Goal: Task Accomplishment & Management: Use online tool/utility

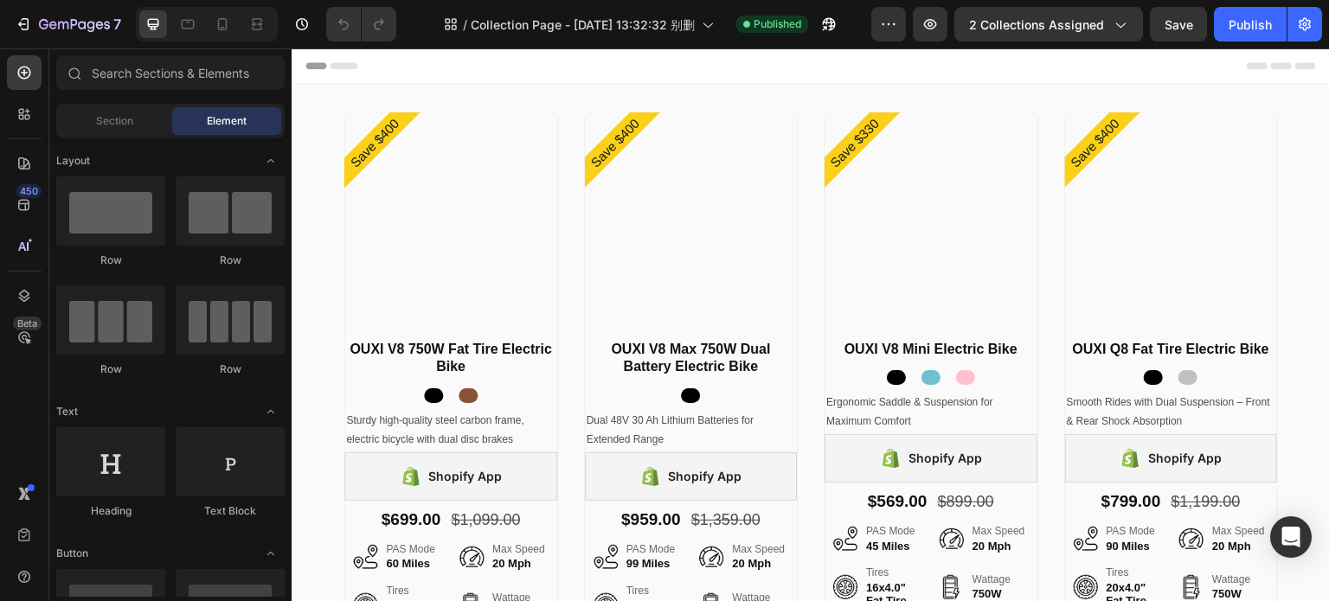
radio input "false"
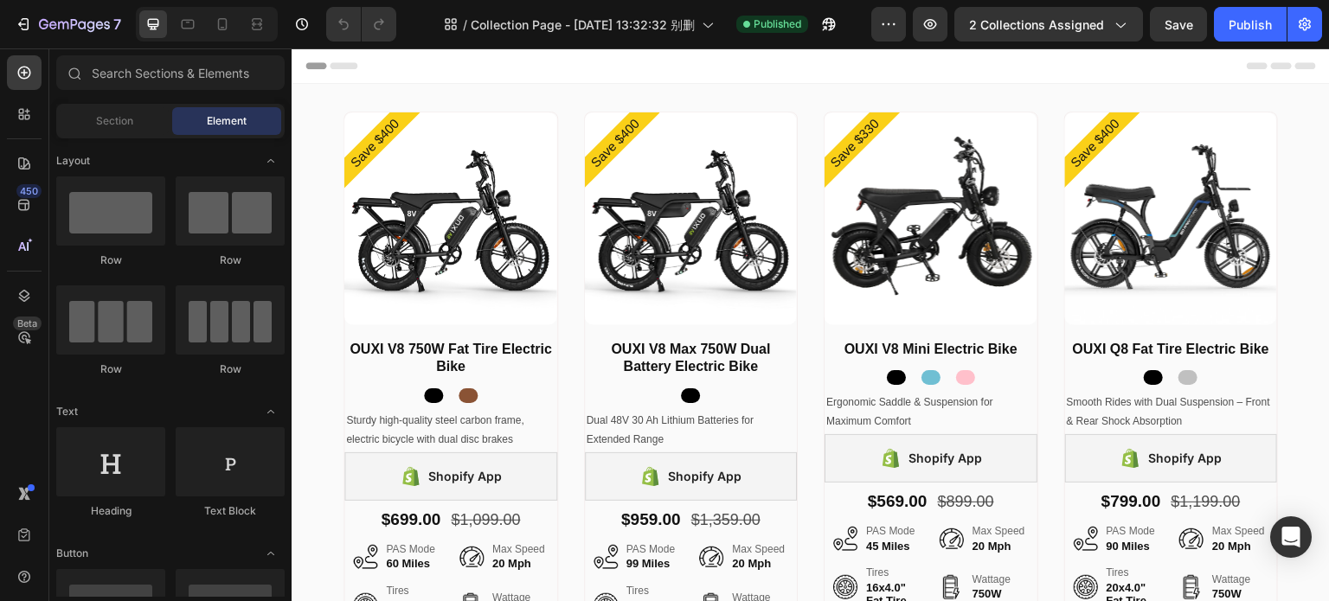
radio input "false"
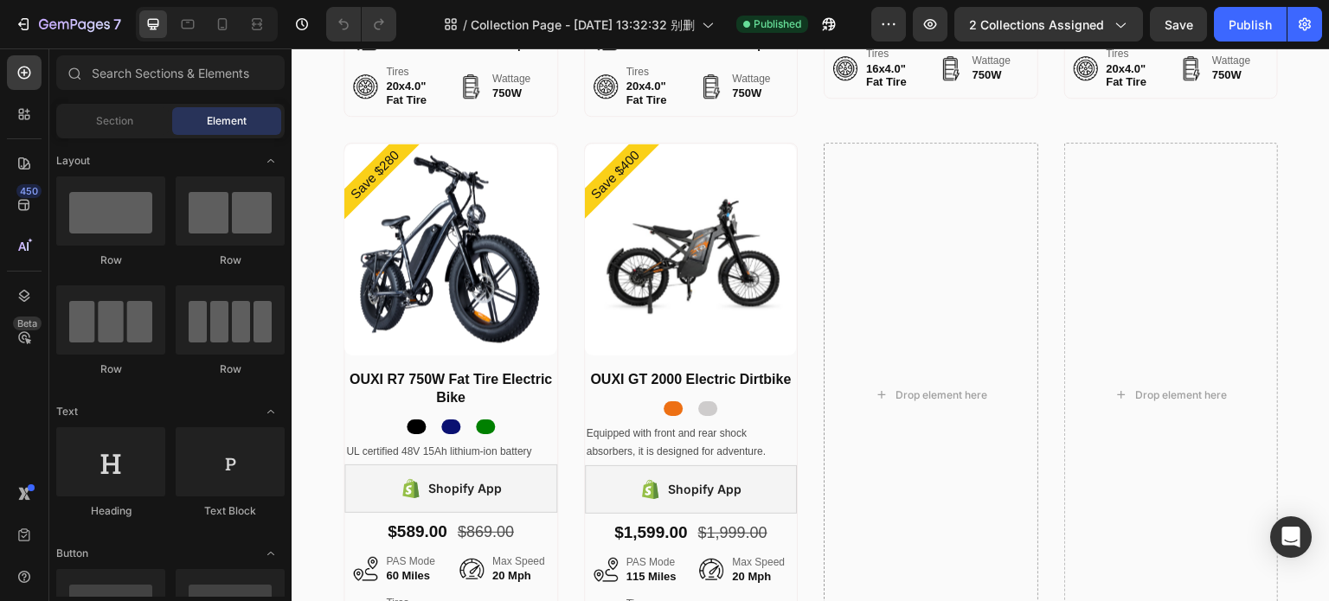
scroll to position [517, 0]
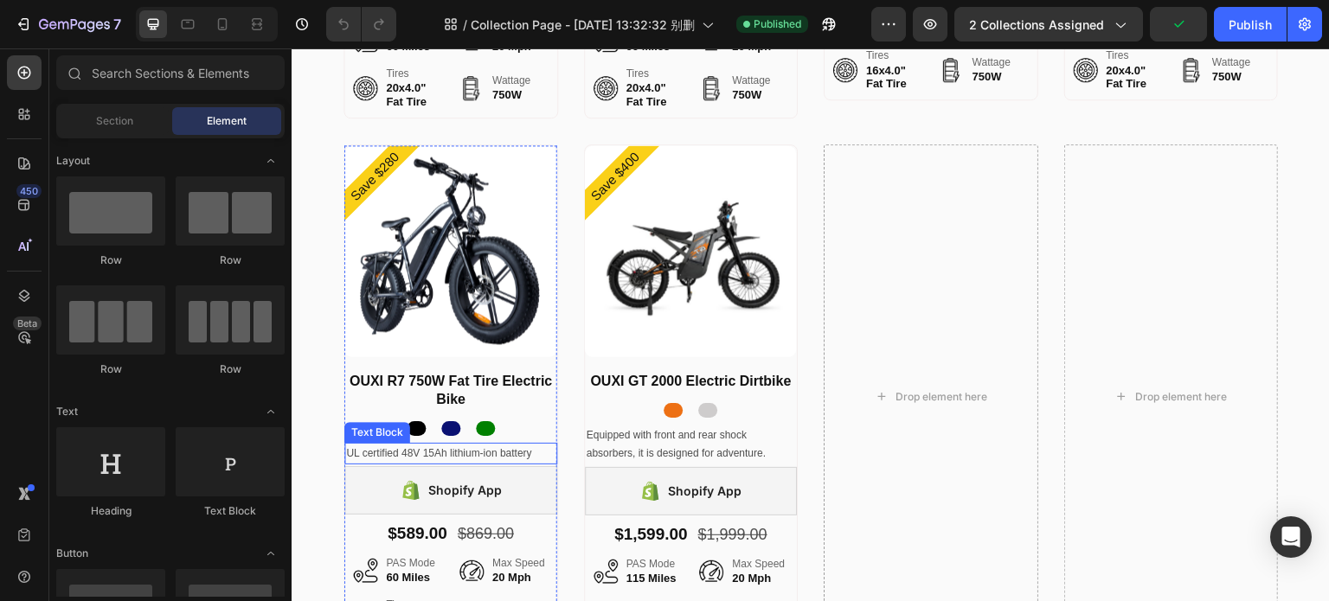
click at [437, 447] on p "UL certified 48V 15Ah lithium-ion battery" at bounding box center [450, 454] width 209 height 19
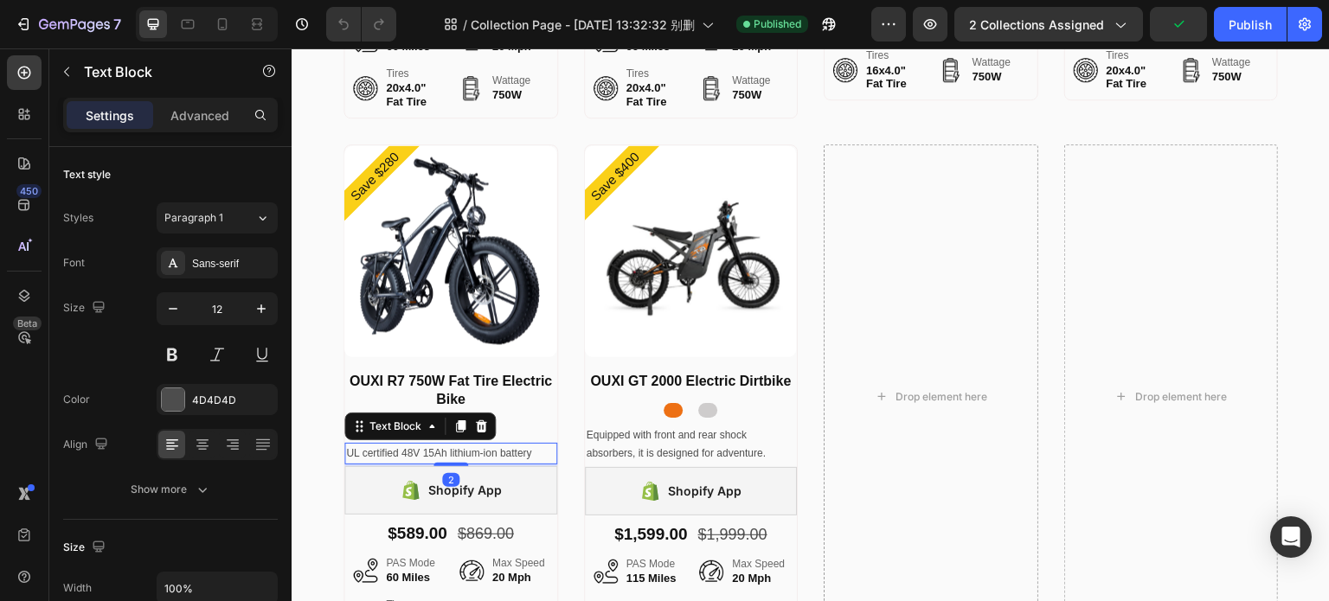
click at [437, 447] on p "UL certified 48V 15Ah lithium-ion battery" at bounding box center [450, 454] width 209 height 19
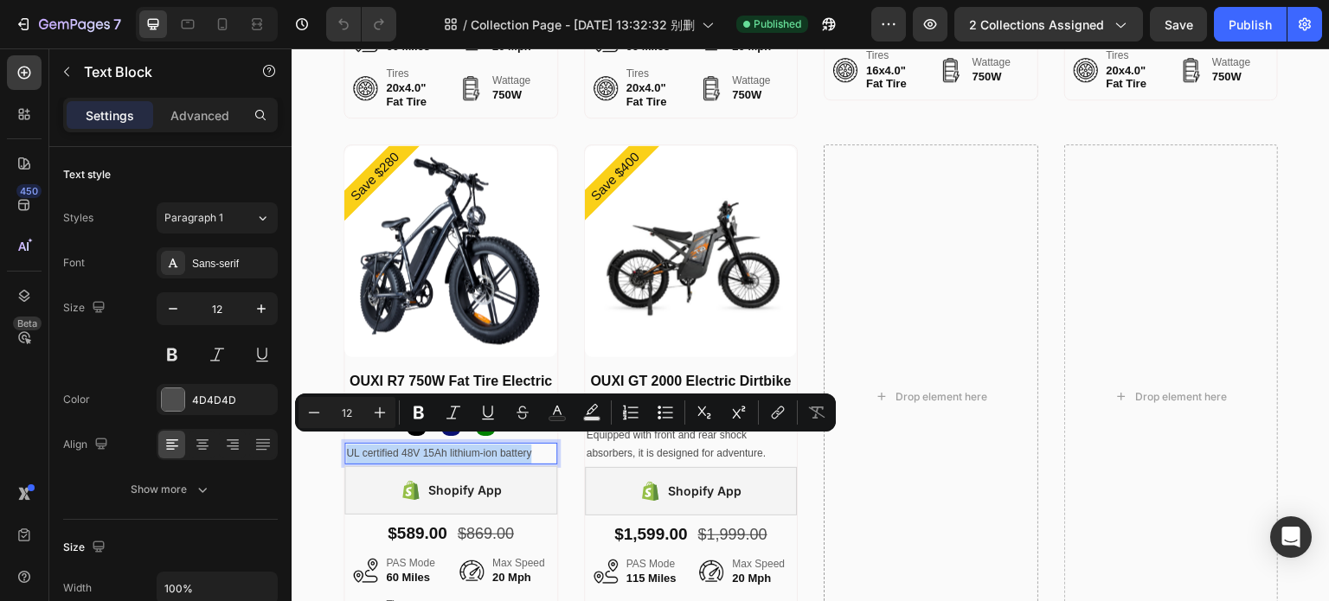
click at [526, 447] on p "UL certified 48V 15Ah lithium-ion battery" at bounding box center [450, 454] width 209 height 19
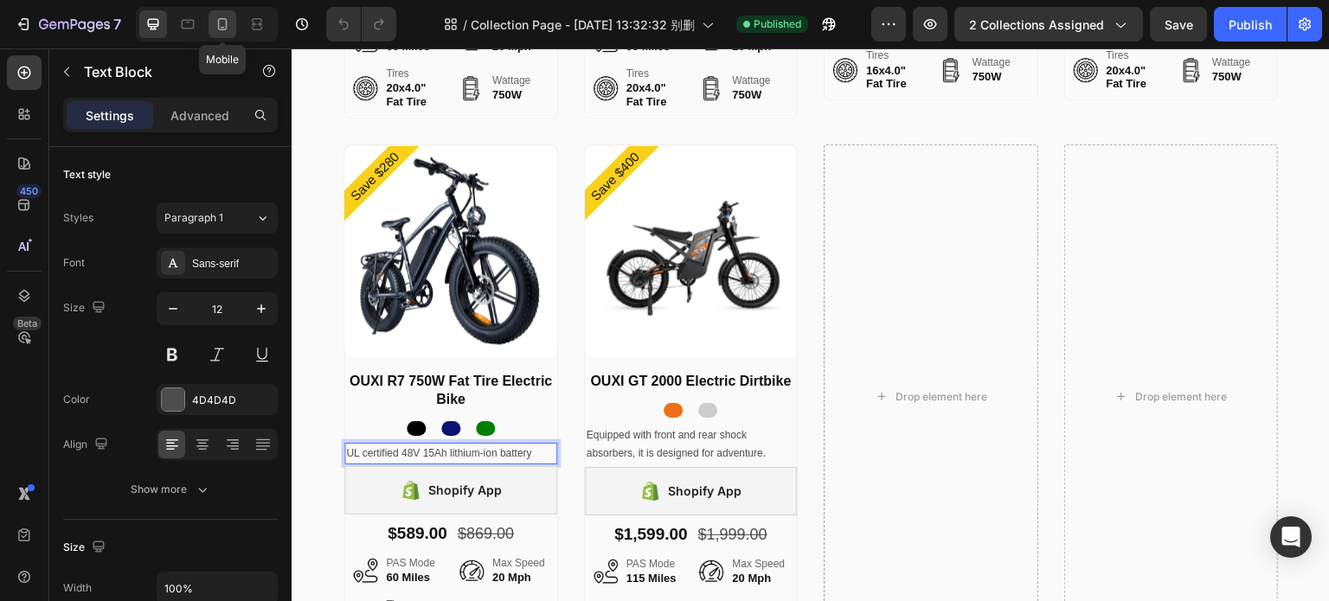
click at [218, 18] on icon at bounding box center [222, 24] width 17 height 17
type input "14"
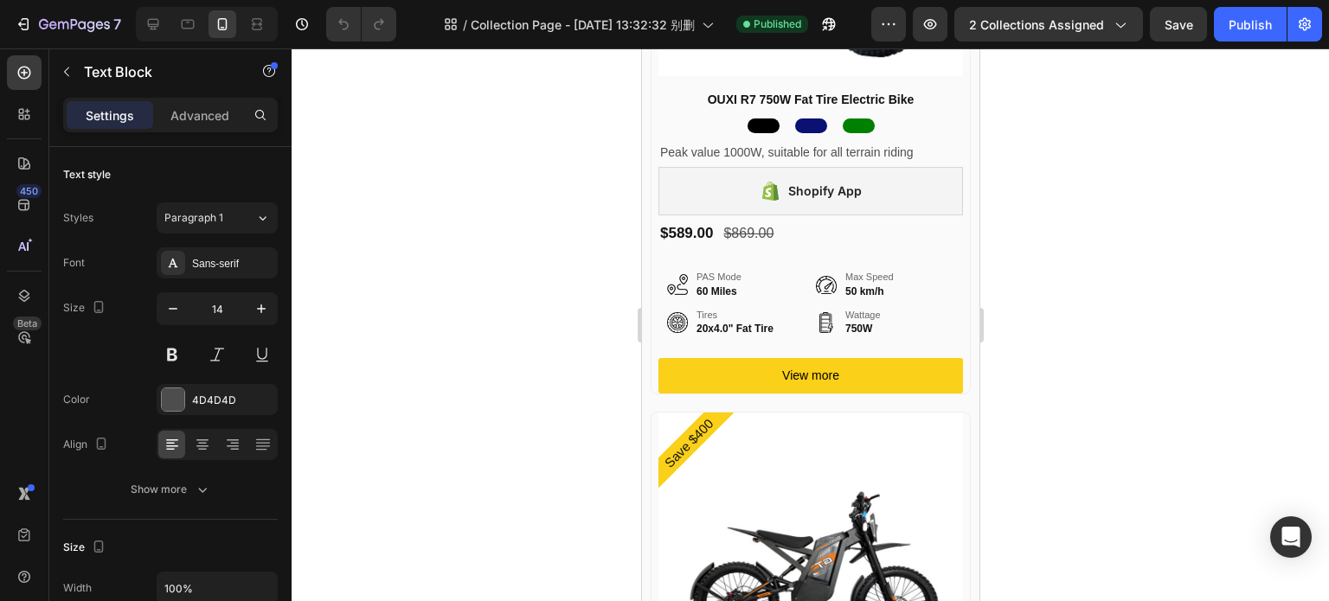
scroll to position [2943, 0]
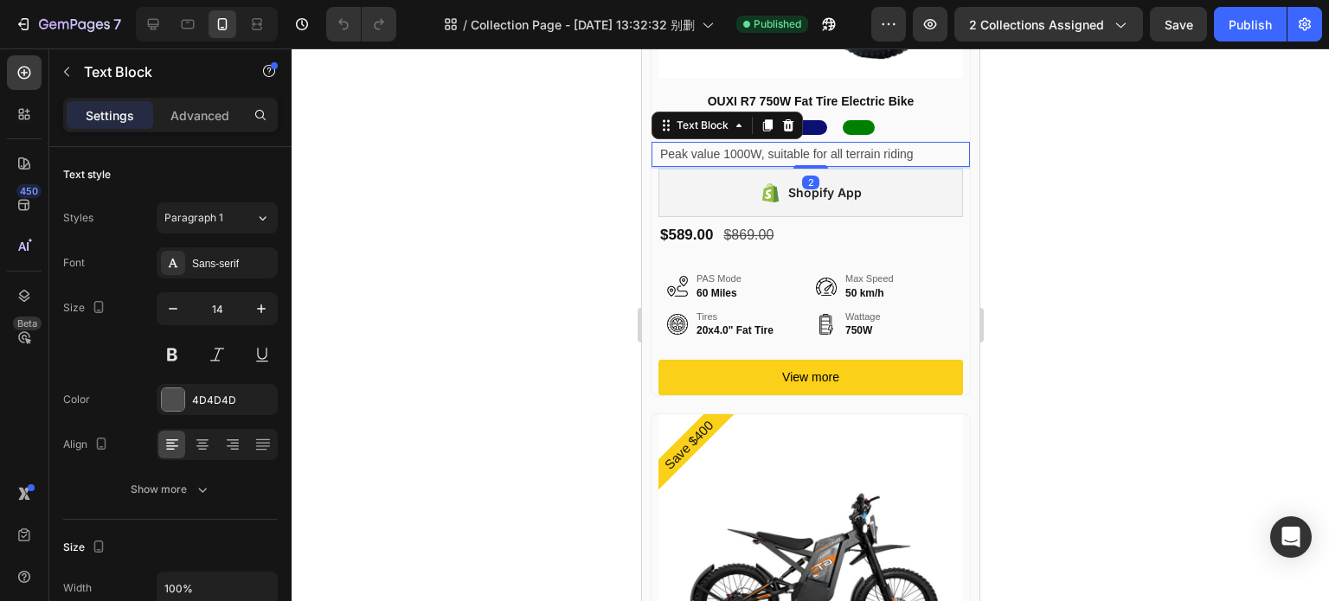
click at [777, 144] on p "Peak value 1000W, suitable for all terrain riding" at bounding box center [809, 155] width 301 height 22
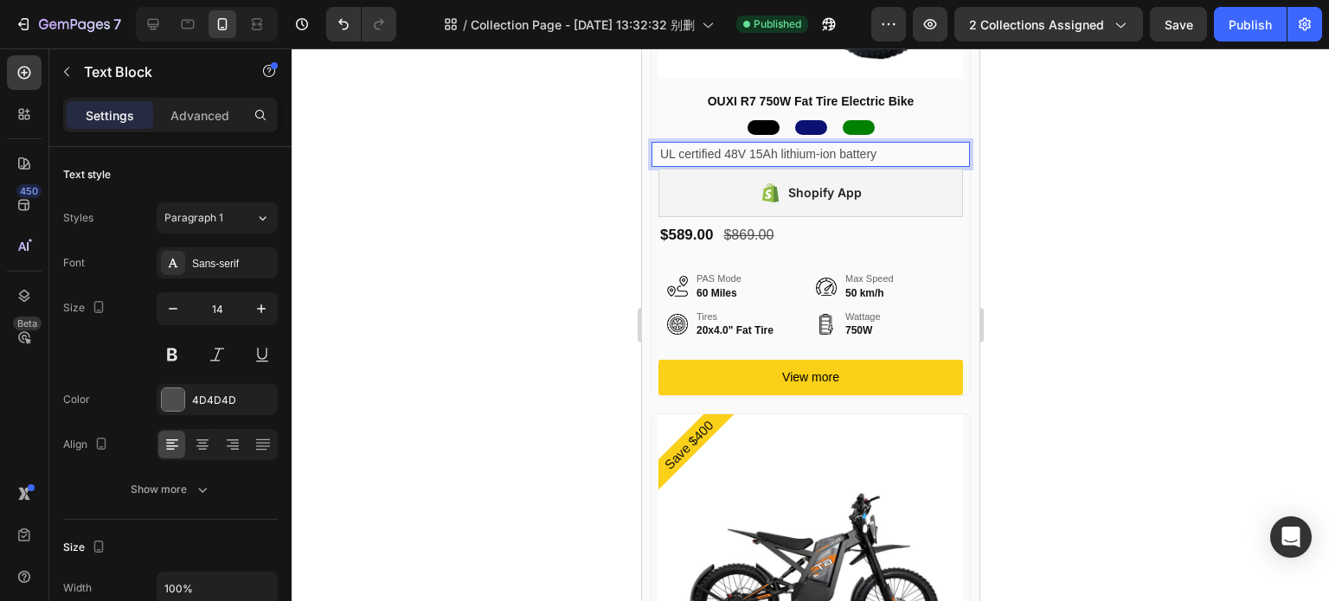
click at [1216, 149] on div at bounding box center [810, 324] width 1037 height 553
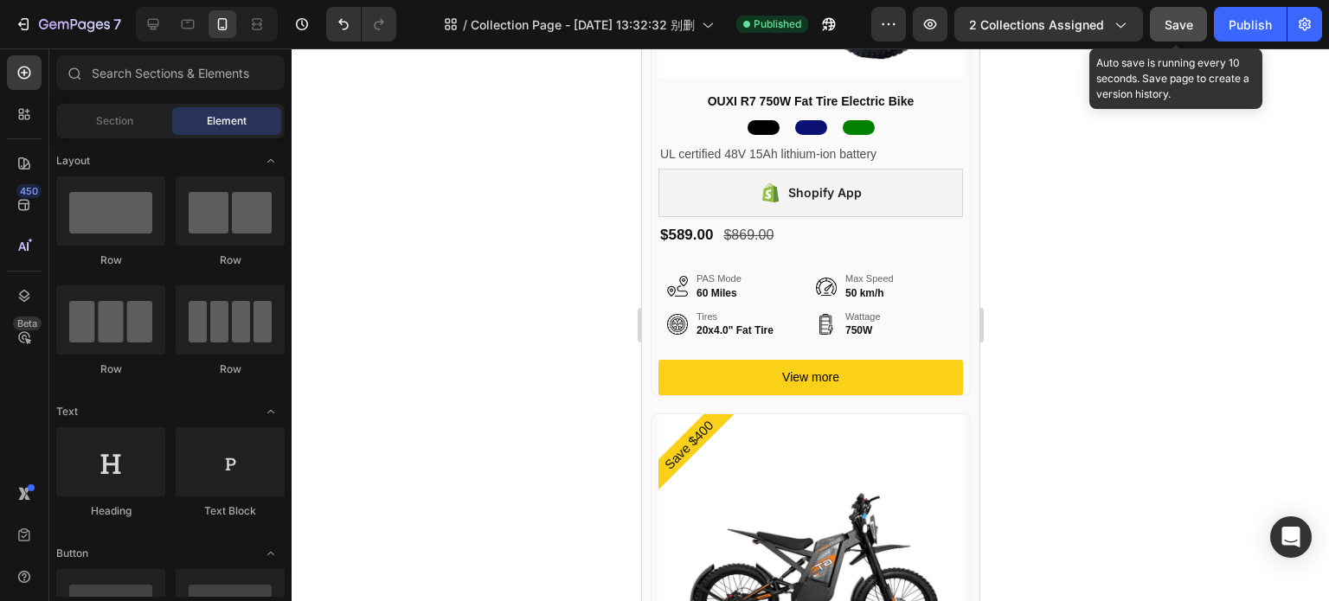
click at [1166, 20] on span "Save" at bounding box center [1179, 24] width 29 height 15
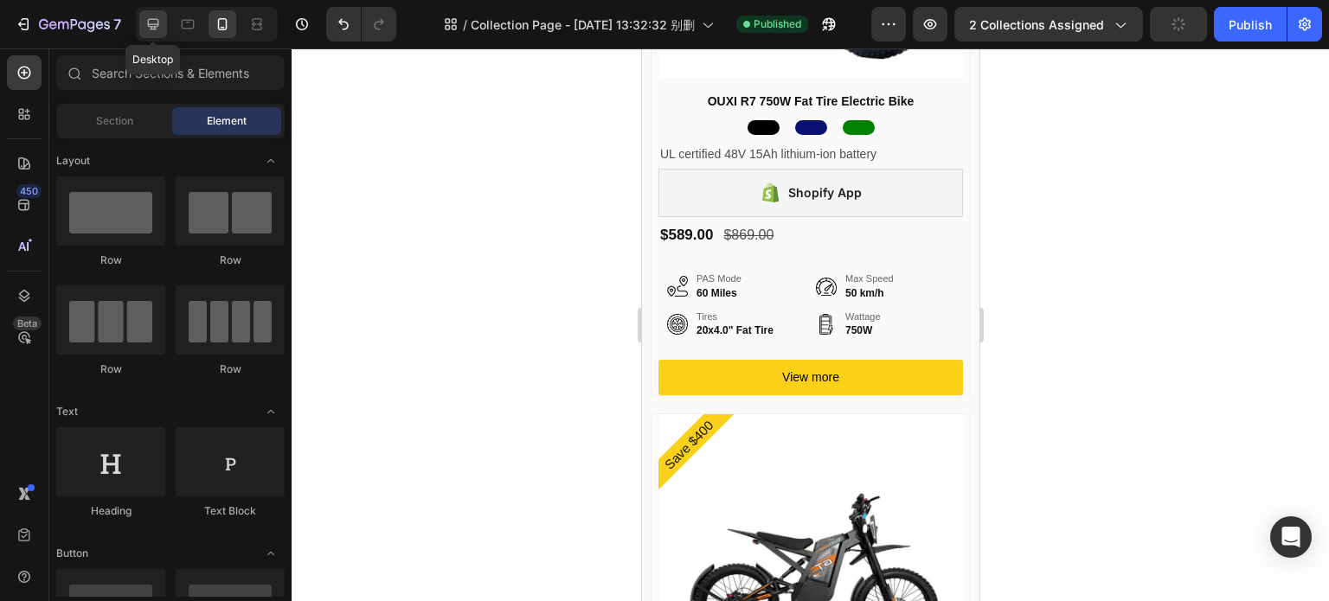
click at [147, 20] on icon at bounding box center [152, 24] width 17 height 17
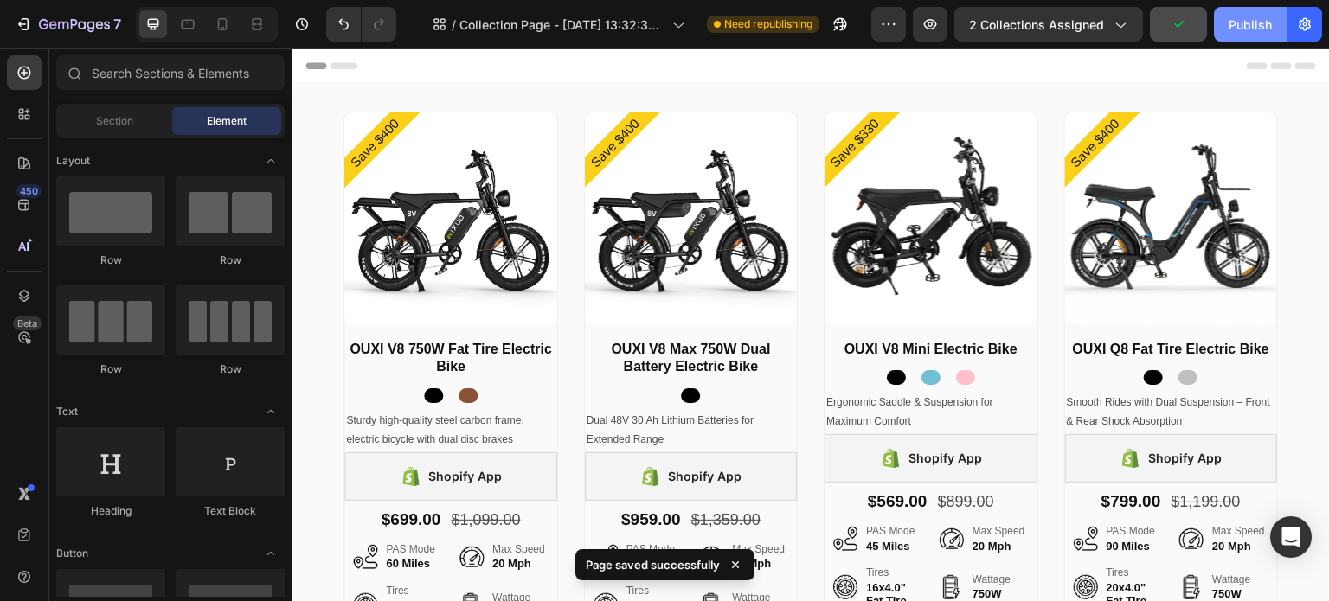
click at [1242, 22] on div "Publish" at bounding box center [1250, 25] width 43 height 18
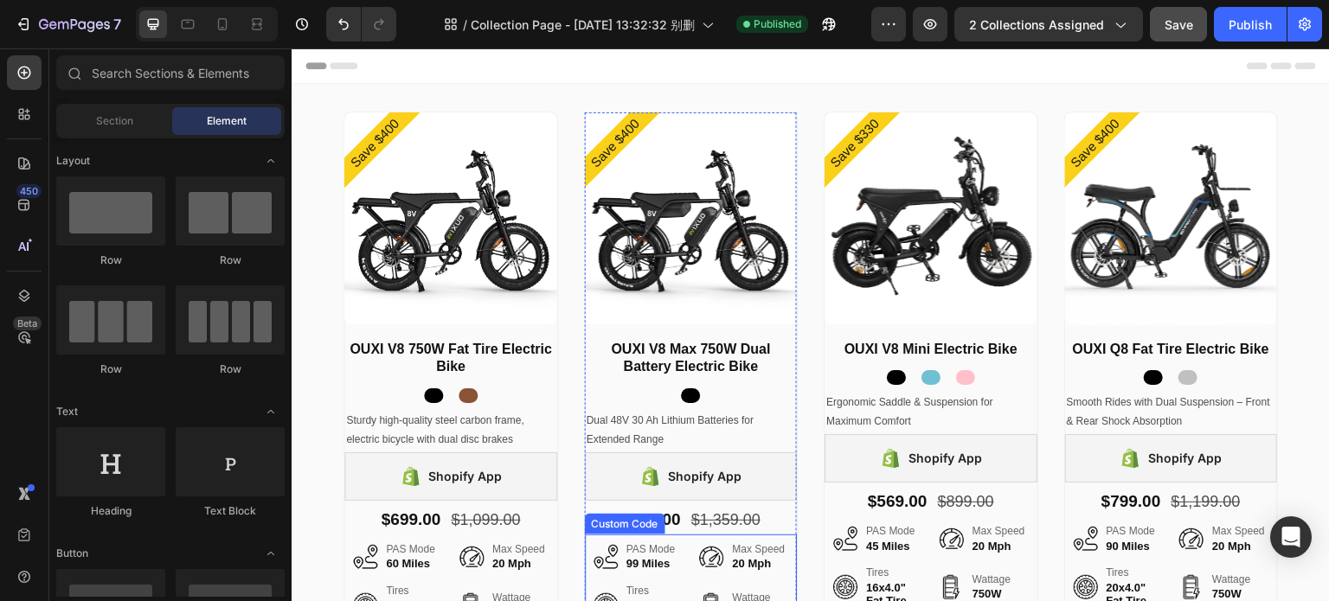
scroll to position [261, 0]
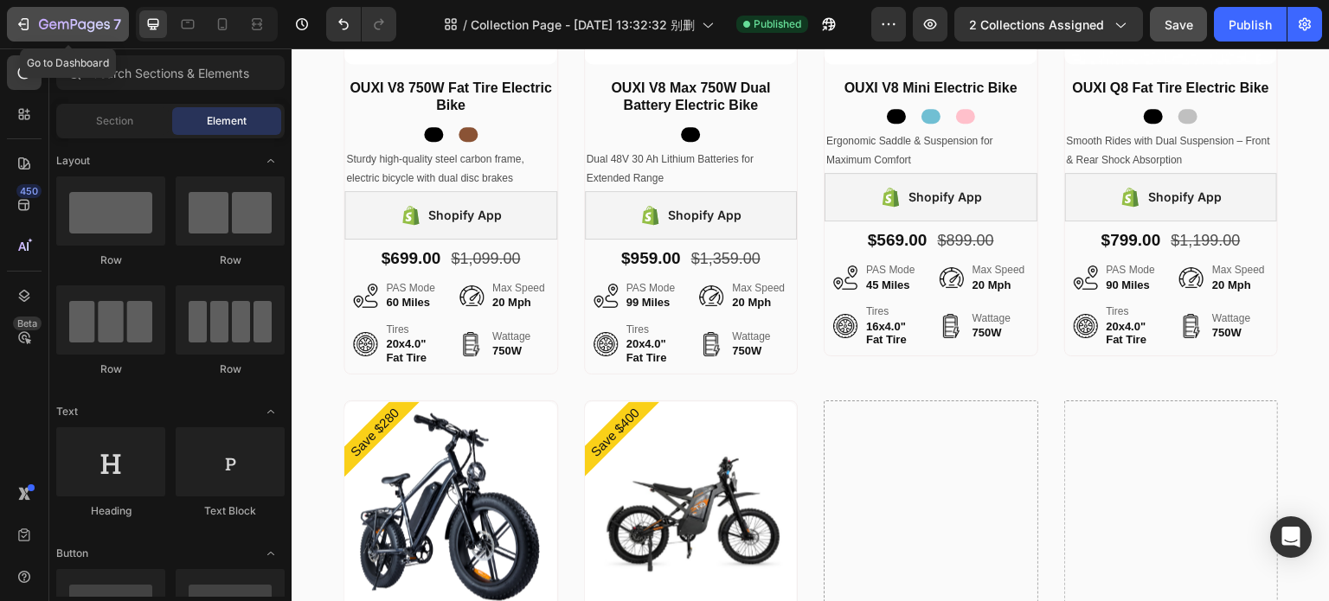
click at [45, 13] on button "7" at bounding box center [68, 24] width 122 height 35
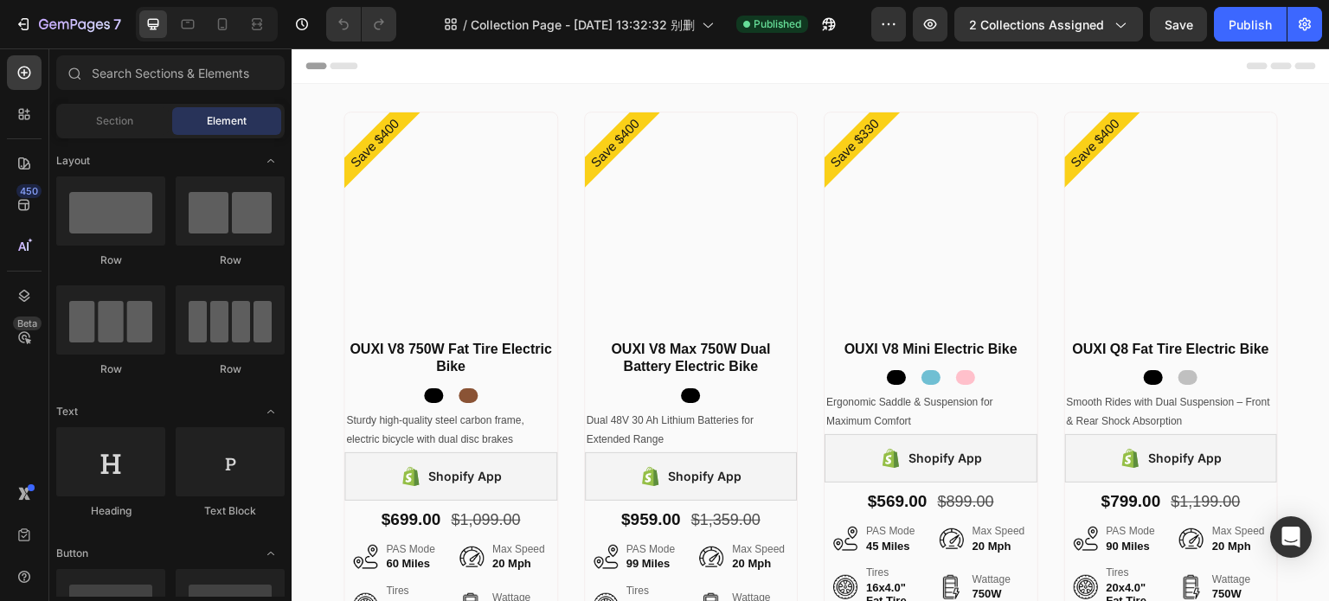
radio input "false"
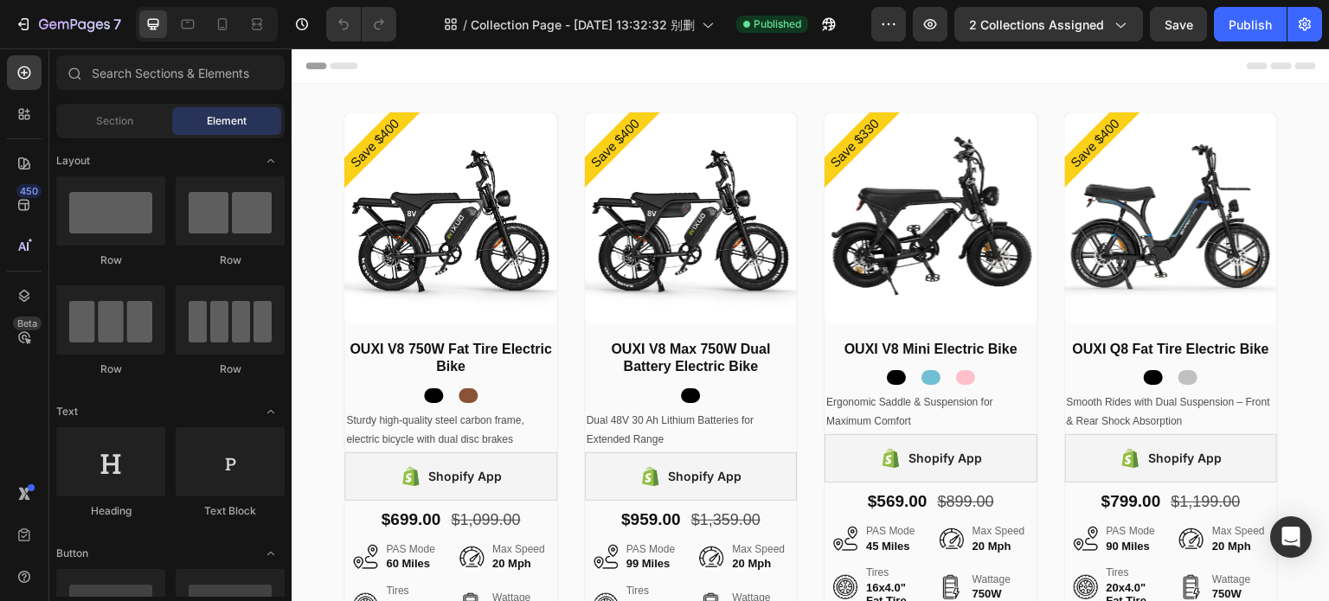
radio input "false"
click at [234, 22] on div at bounding box center [223, 24] width 28 height 28
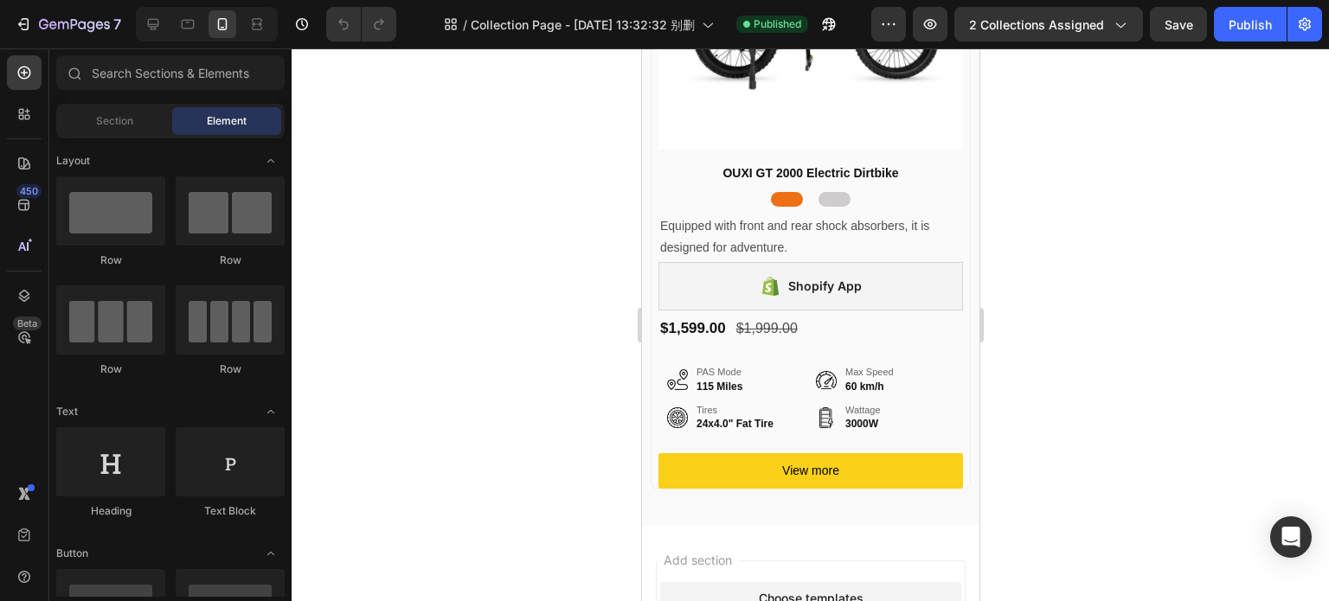
scroll to position [3510, 0]
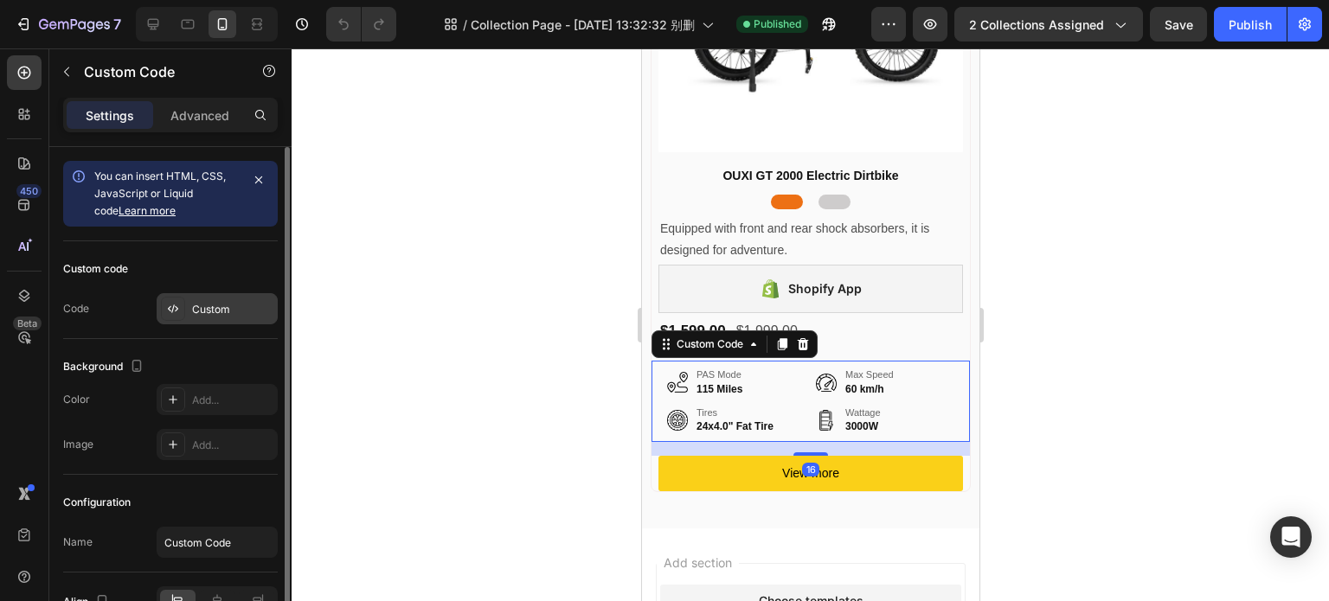
click at [223, 304] on div "Custom" at bounding box center [232, 310] width 81 height 16
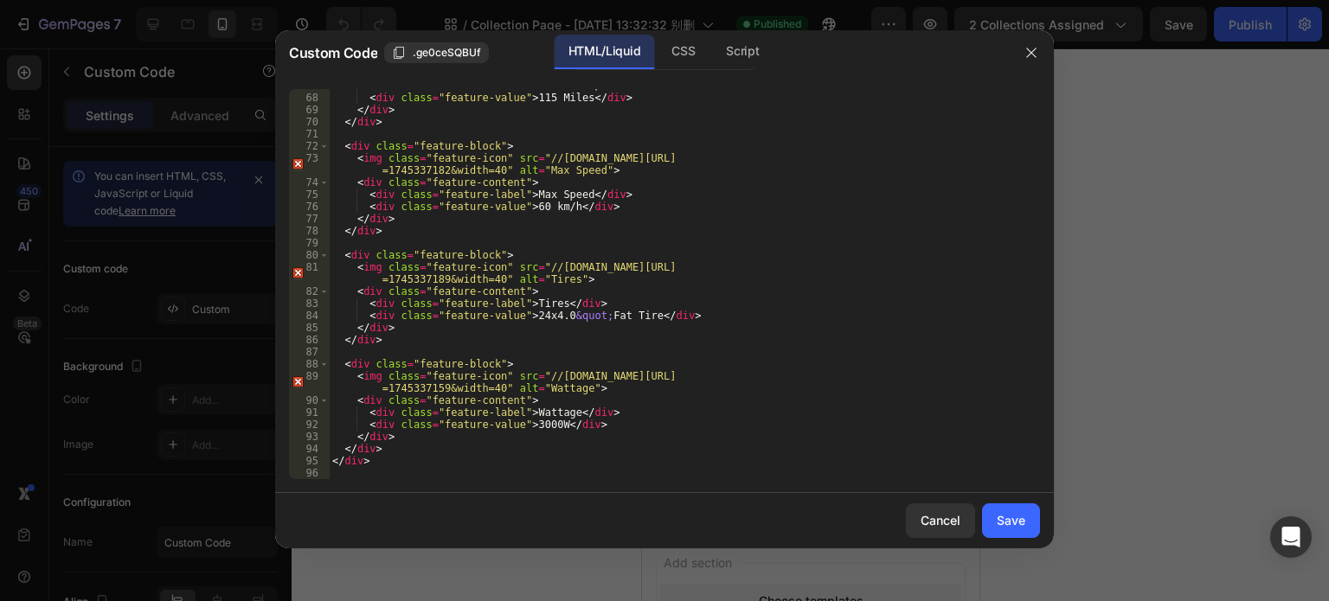
scroll to position [809, 0]
click at [1036, 59] on icon "button" at bounding box center [1031, 53] width 14 height 14
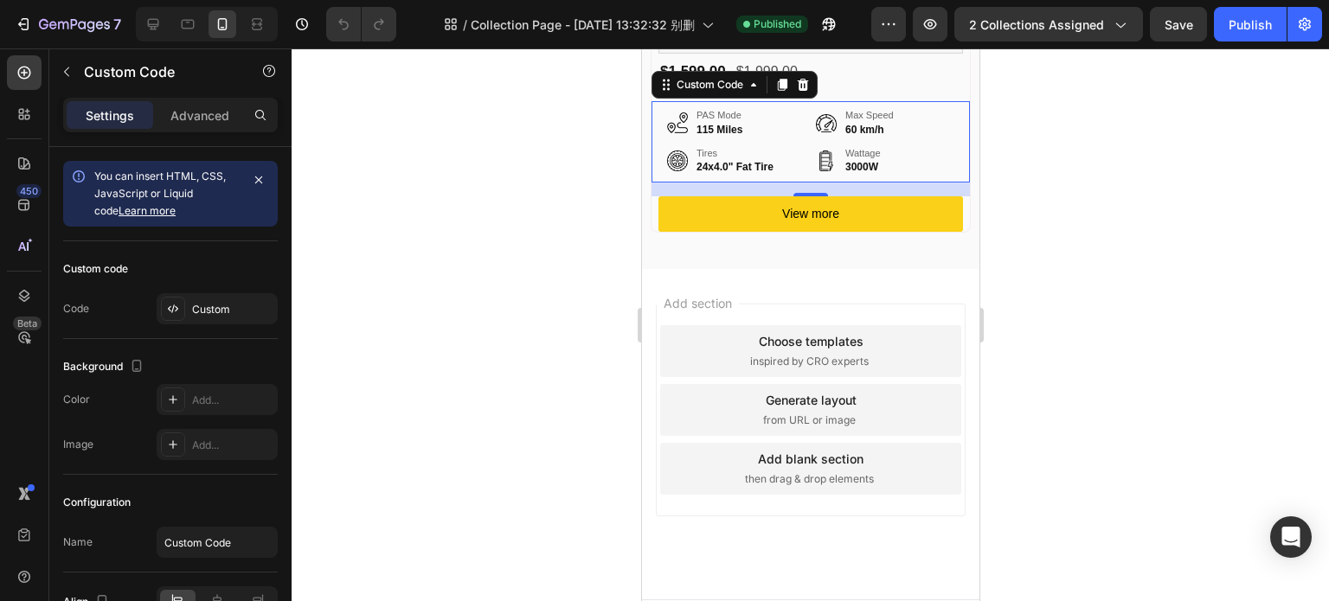
scroll to position [3545, 0]
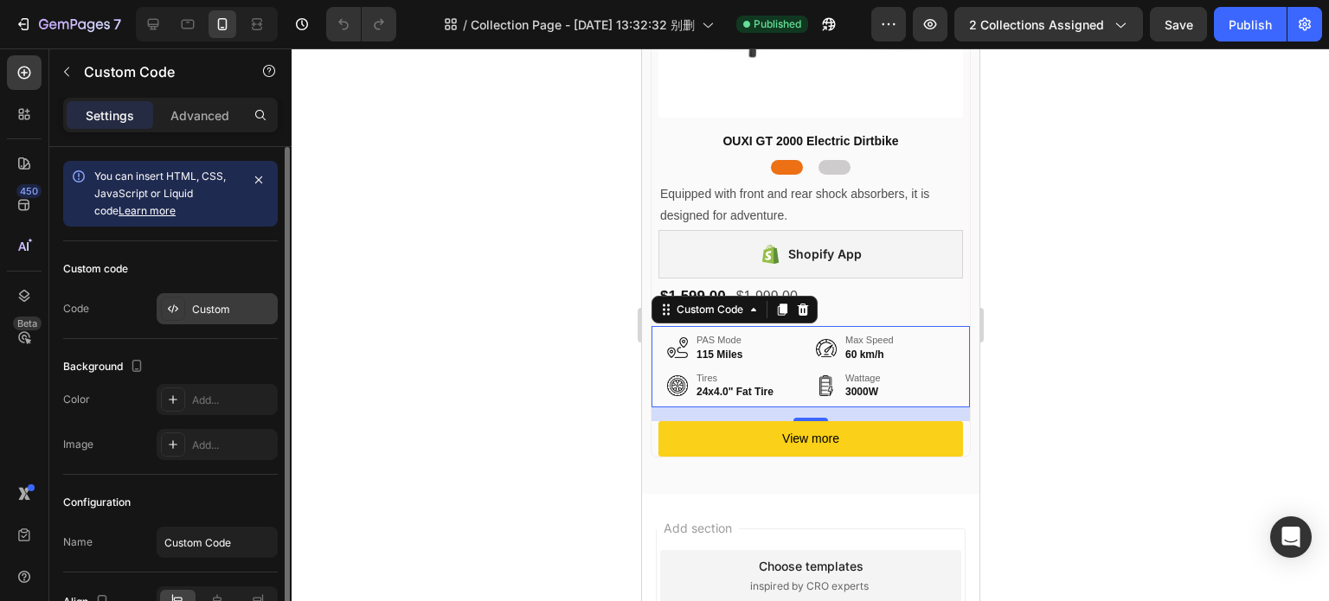
click at [218, 310] on div "Custom" at bounding box center [232, 310] width 81 height 16
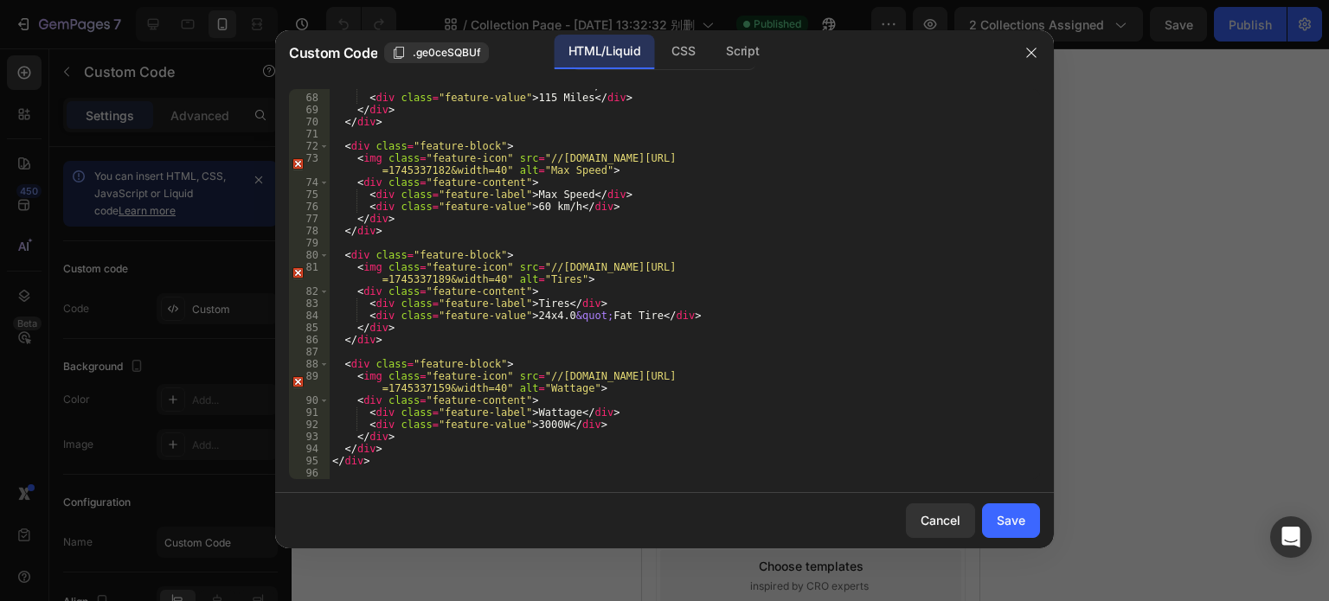
scroll to position [809, 0]
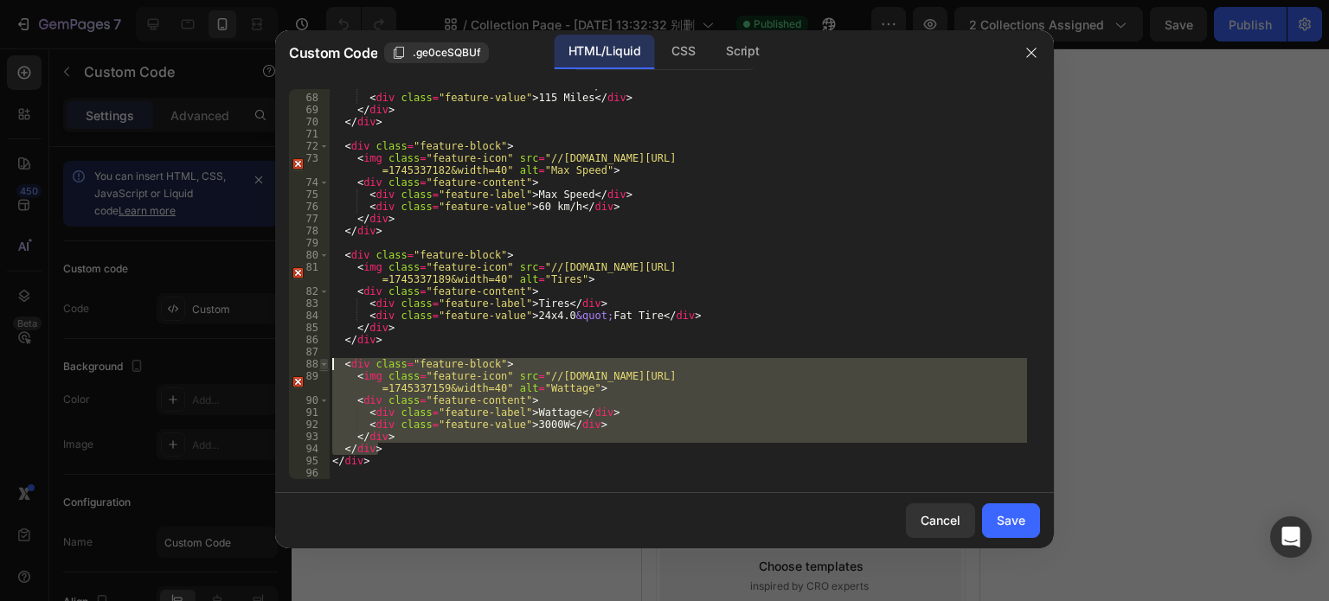
drag, startPoint x: 388, startPoint y: 449, endPoint x: 324, endPoint y: 358, distance: 111.1
click at [324, 358] on div "</div> 67 68 69 70 71 72 73 74 75 76 77 78 79 80 81 82 83 84 85 86 87 88 89 90 …" at bounding box center [664, 284] width 751 height 390
type textarea "<div class="feature-block"> <img class="feature-icon" src="//www.varunebike.com…"
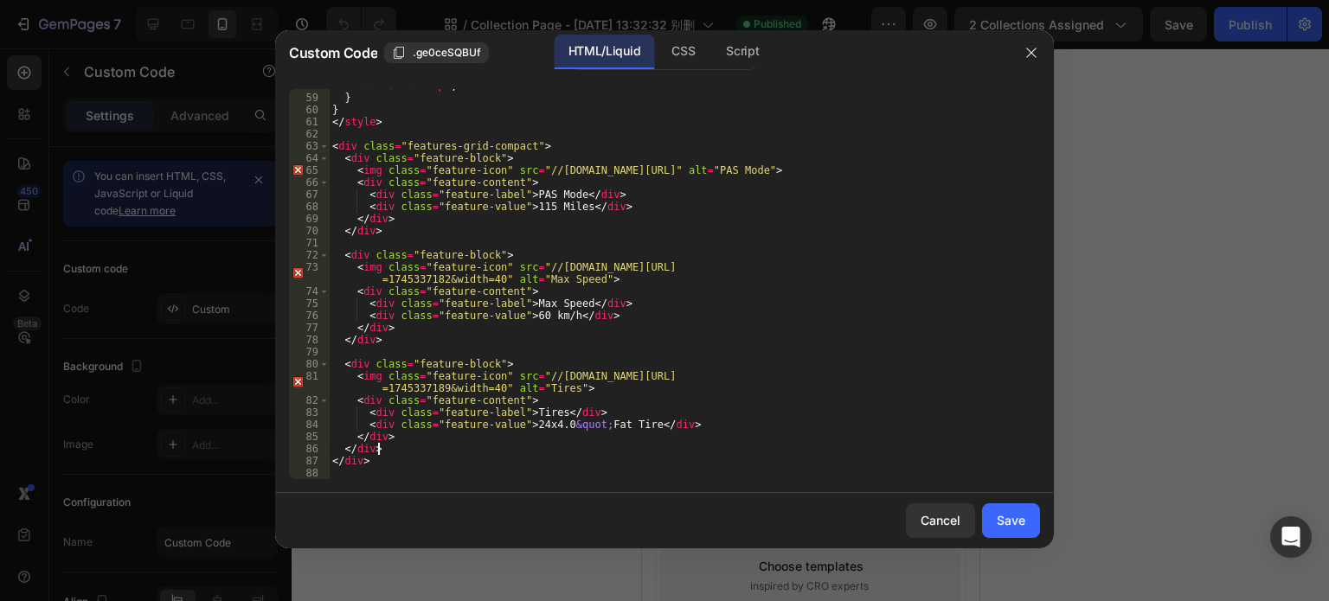
scroll to position [699, 0]
click at [495, 334] on div "font-size : 12 px ; } } </ style > < div class = "features-grid-compact" > < di…" at bounding box center [678, 287] width 698 height 414
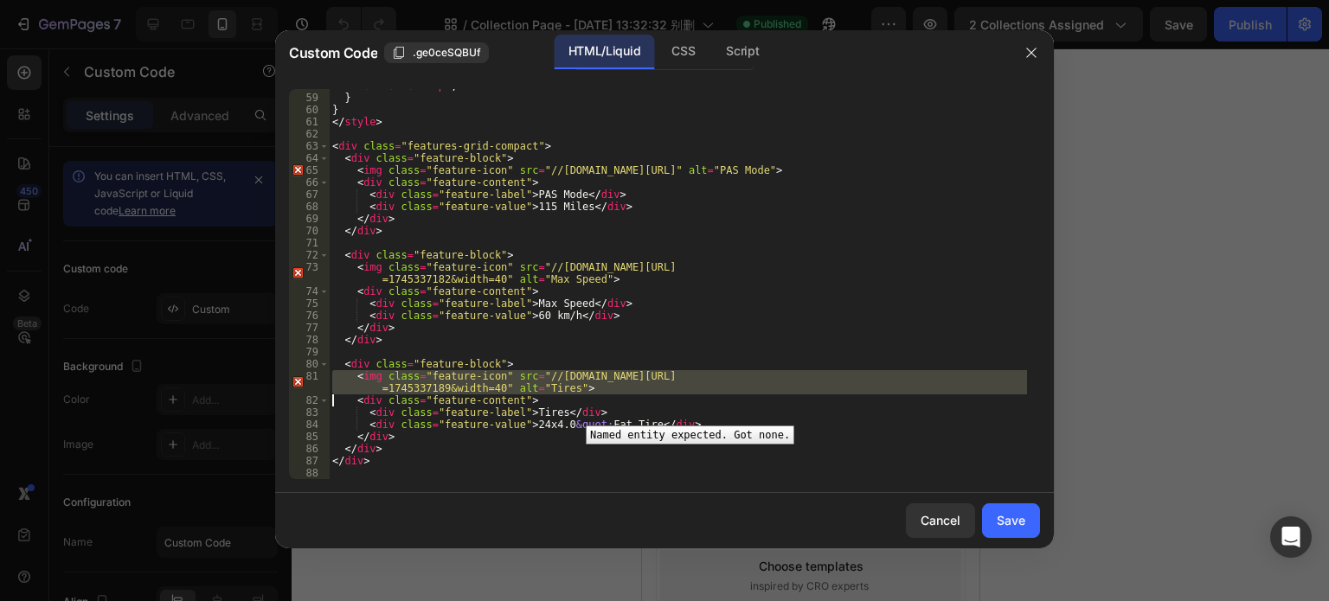
click at [298, 382] on div "81" at bounding box center [309, 382] width 41 height 24
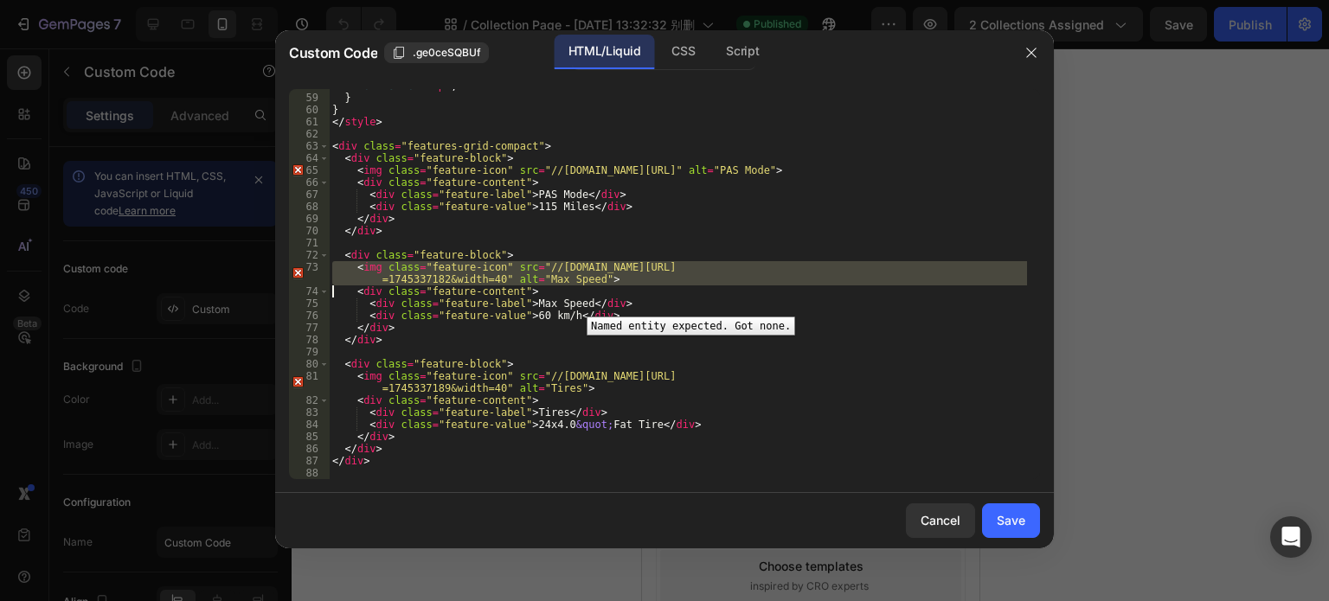
click at [298, 273] on div "73" at bounding box center [309, 273] width 41 height 24
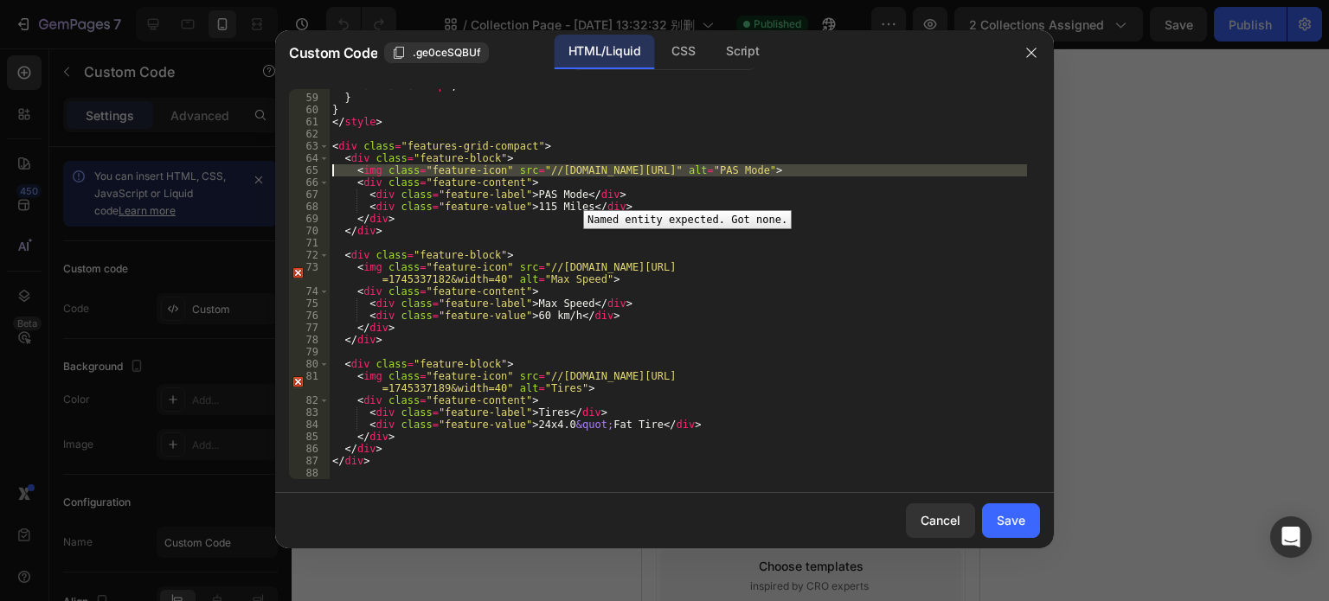
click at [295, 167] on div "65" at bounding box center [309, 170] width 41 height 12
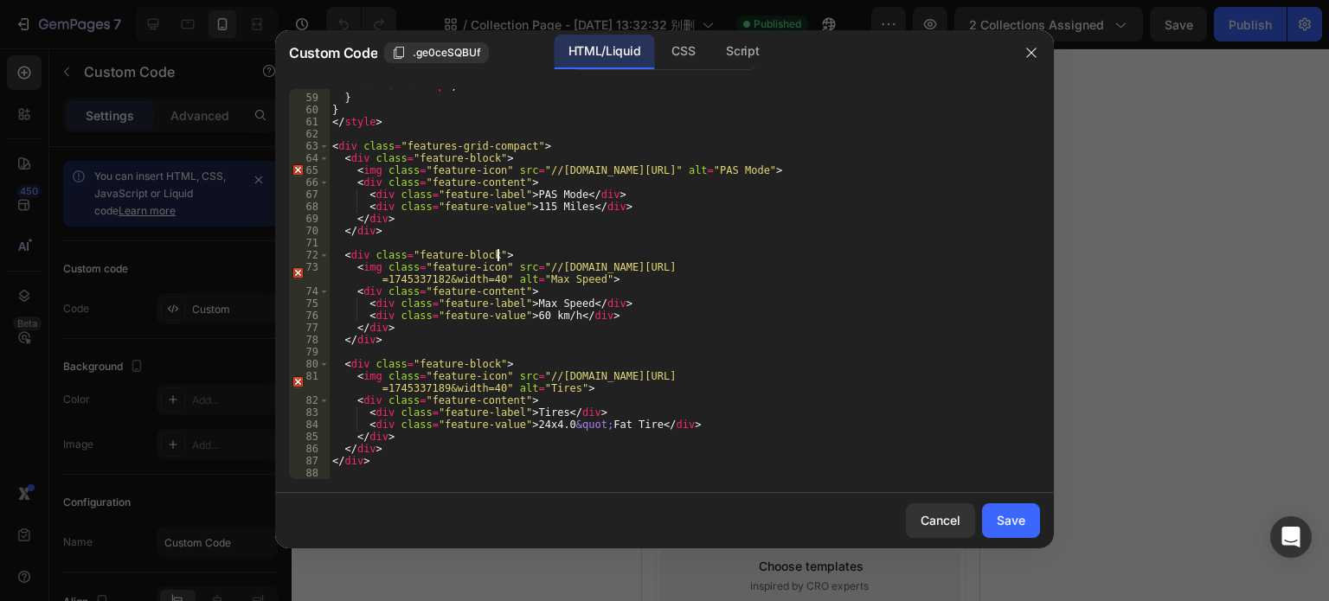
click at [576, 255] on div "font-size : 12 px ; } } </ style > < div class = "features-grid-compact" > < di…" at bounding box center [678, 287] width 698 height 414
click at [541, 425] on div "font-size : 12 px ; } } </ style > < div class = "features-grid-compact" > < di…" at bounding box center [678, 287] width 698 height 414
type textarea "<div class="feature-value">24x3.0&quot; Fat Tire</div>"
click at [1004, 522] on div "Save" at bounding box center [1011, 520] width 29 height 18
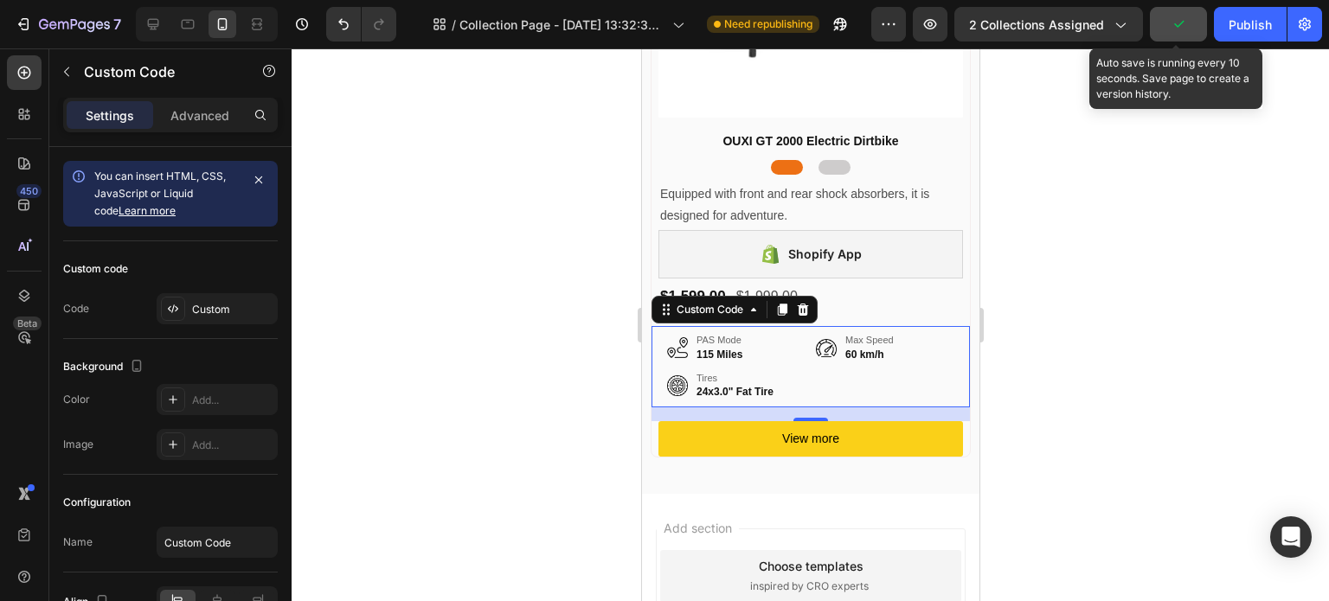
click at [1186, 23] on icon "button" at bounding box center [1178, 24] width 17 height 17
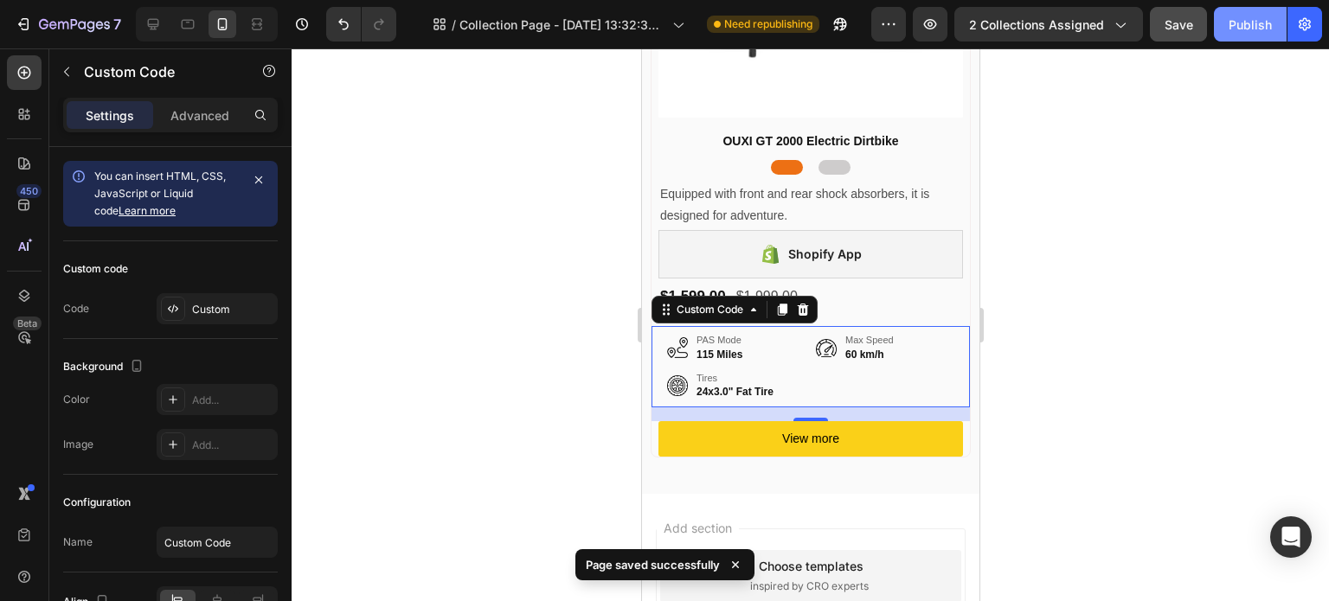
click at [1232, 21] on div "Publish" at bounding box center [1250, 25] width 43 height 18
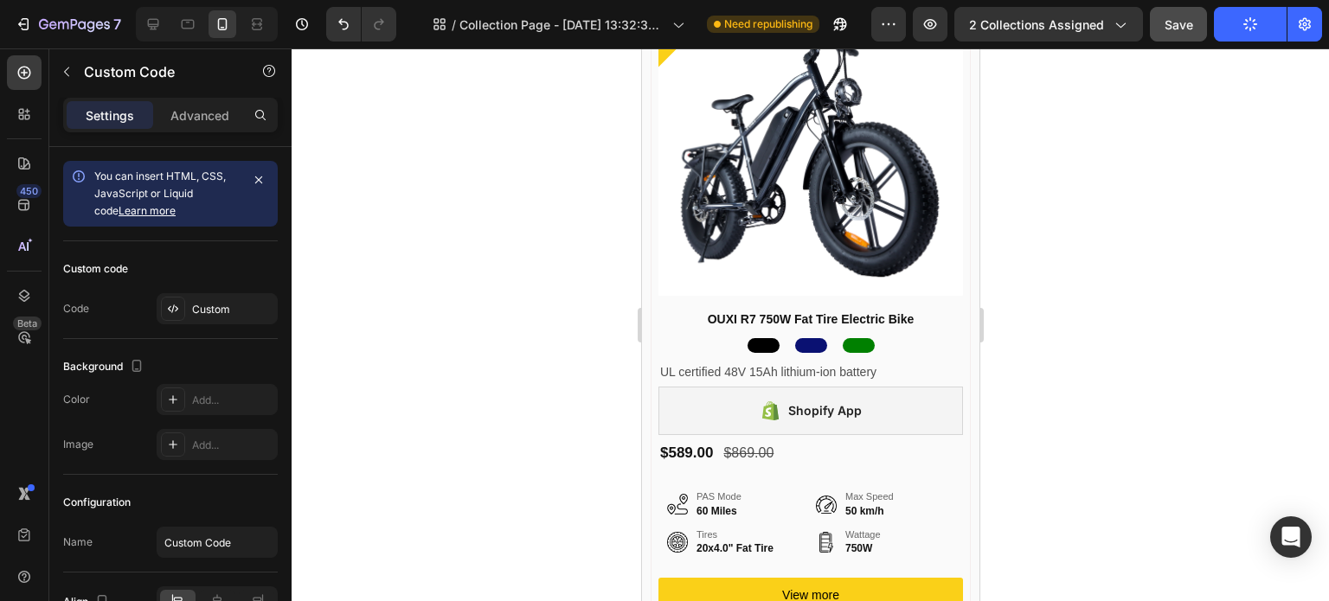
scroll to position [3113, 0]
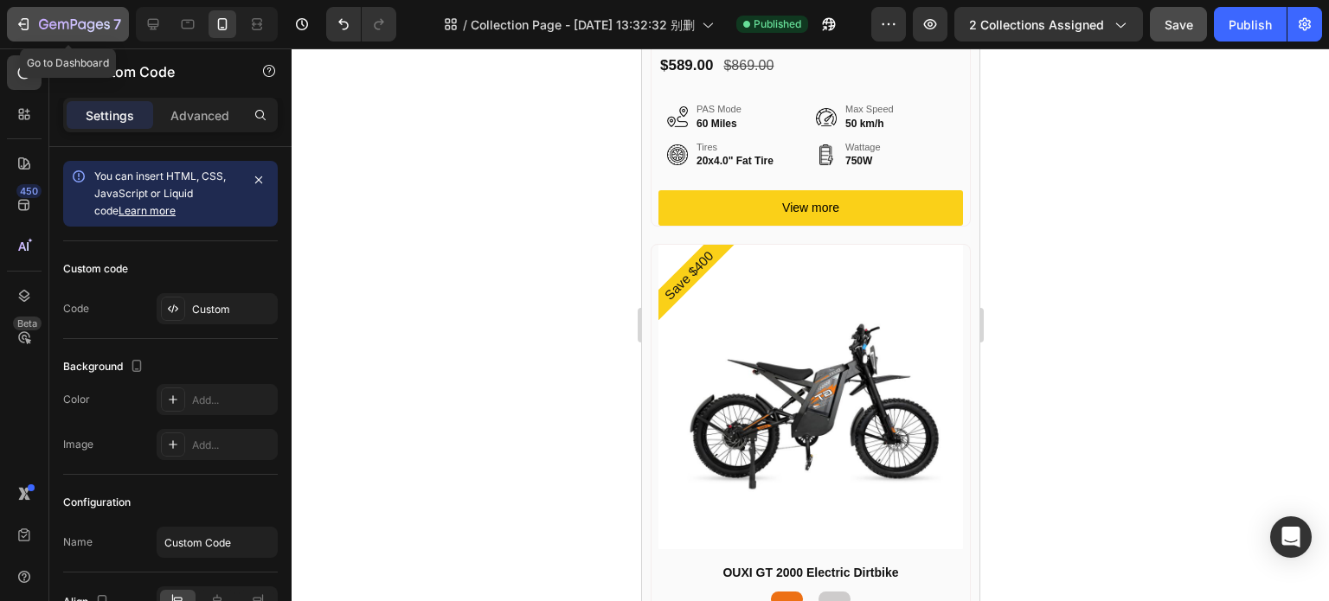
click at [45, 22] on icon "button" at bounding box center [74, 25] width 71 height 15
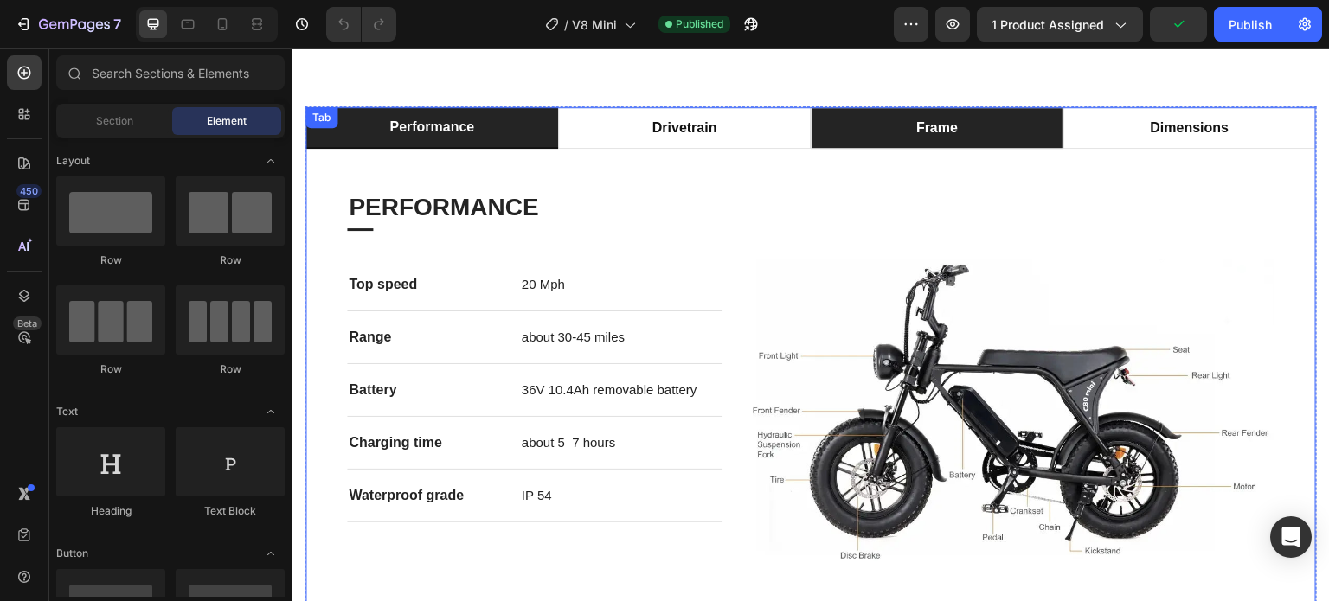
scroll to position [788, 0]
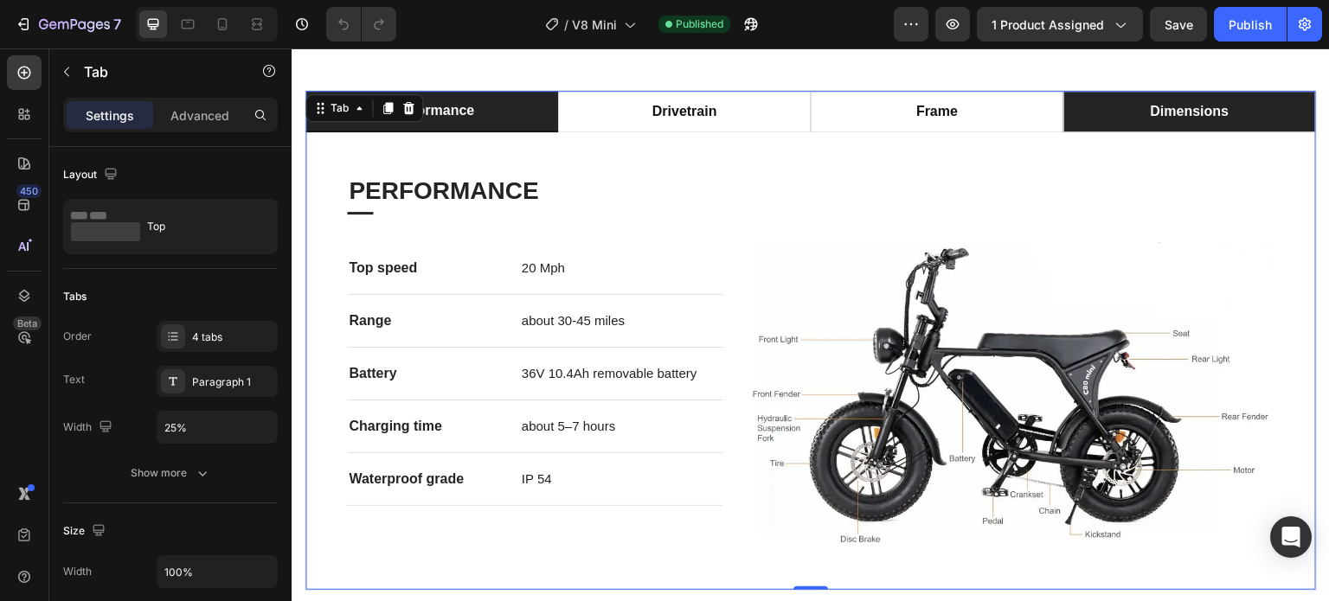
click at [1110, 91] on li "dimensions" at bounding box center [1189, 112] width 253 height 42
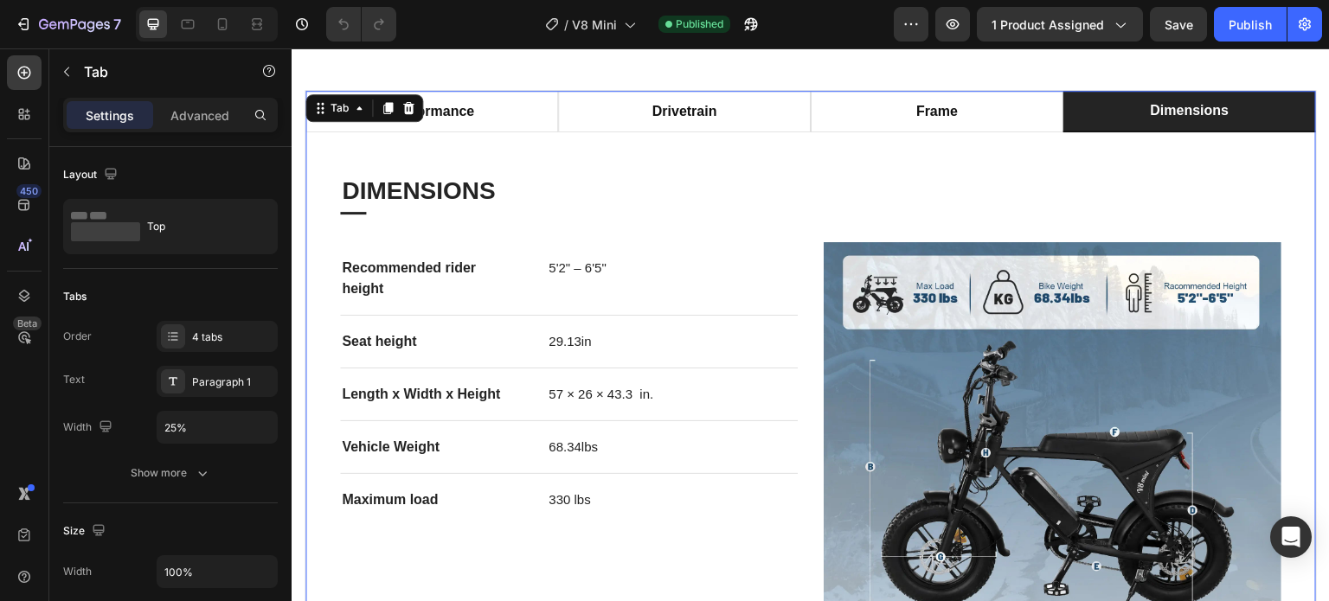
click at [1110, 91] on li "dimensions" at bounding box center [1189, 112] width 253 height 42
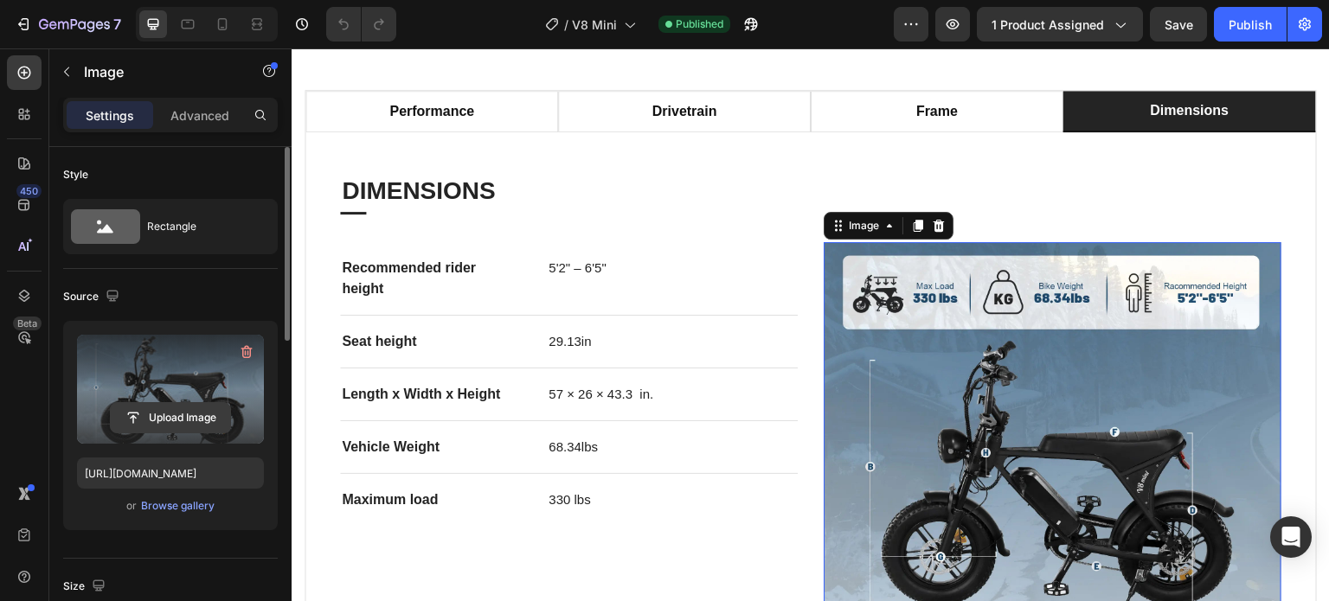
click at [178, 414] on input "file" at bounding box center [170, 417] width 119 height 29
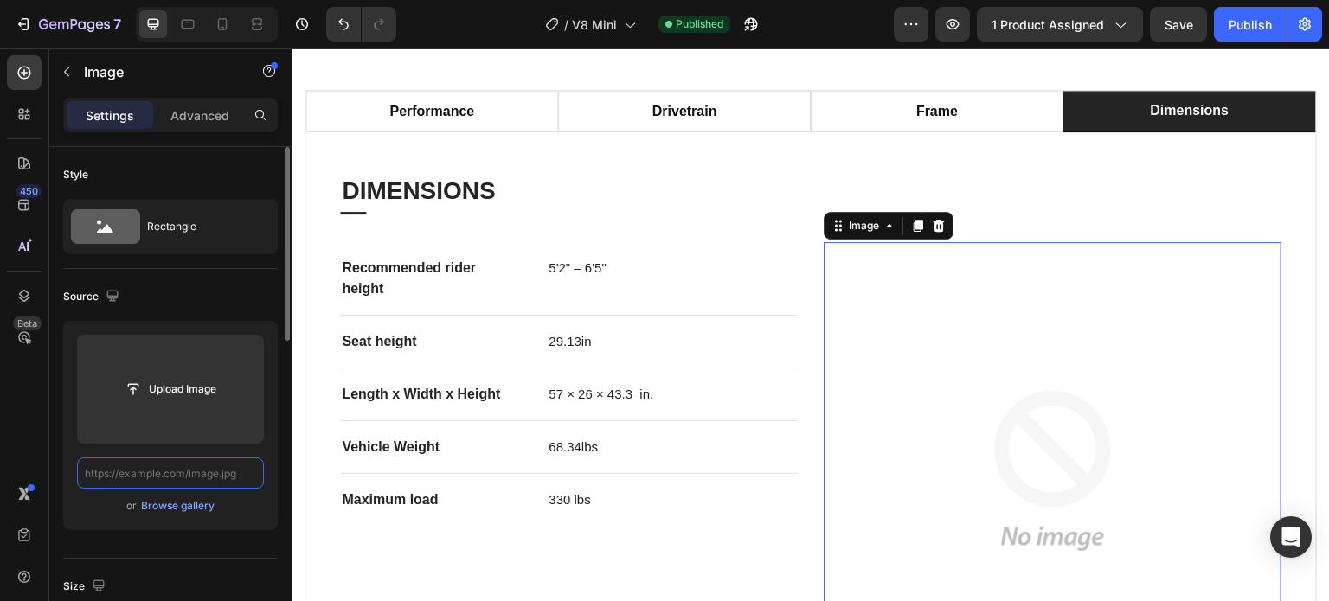
scroll to position [0, 0]
paste input "[URL][DOMAIN_NAME]"
type input "[URL][DOMAIN_NAME]"
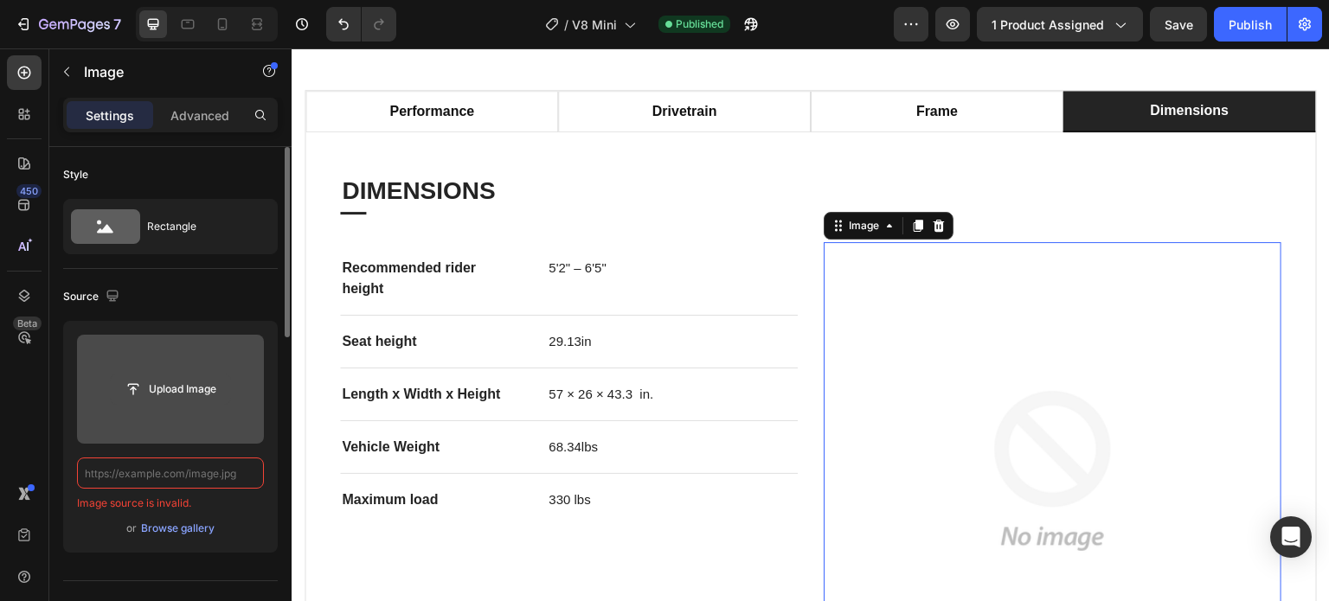
click at [176, 394] on input "file" at bounding box center [170, 389] width 119 height 29
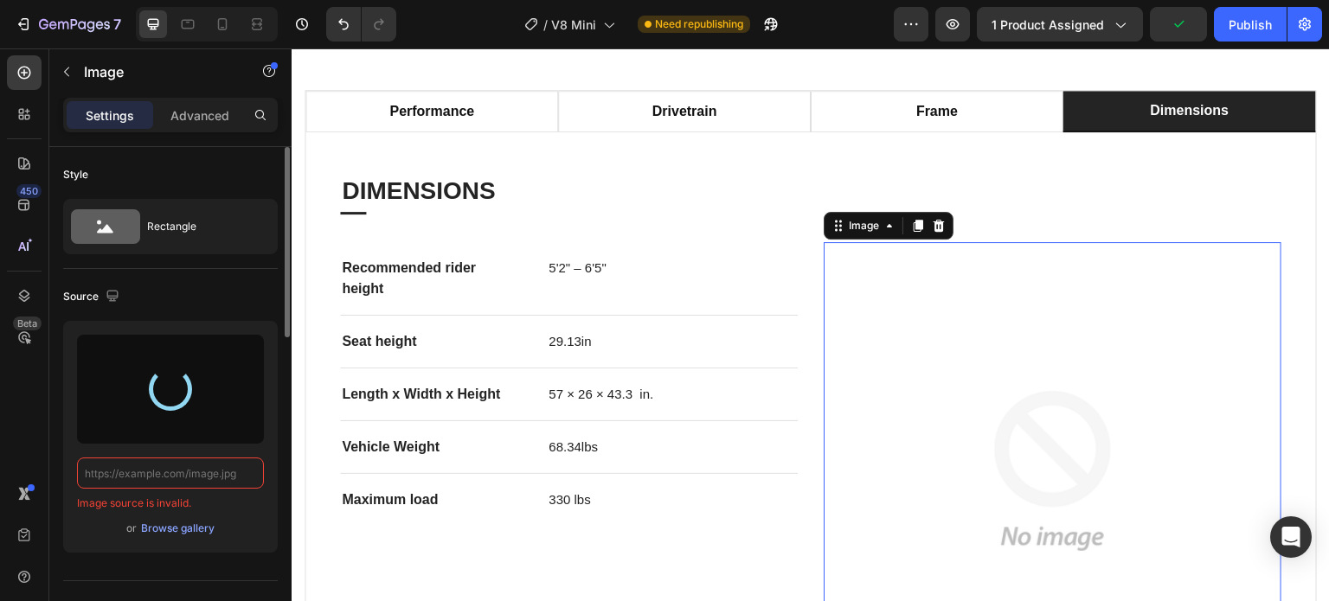
type input "[URL][DOMAIN_NAME]"
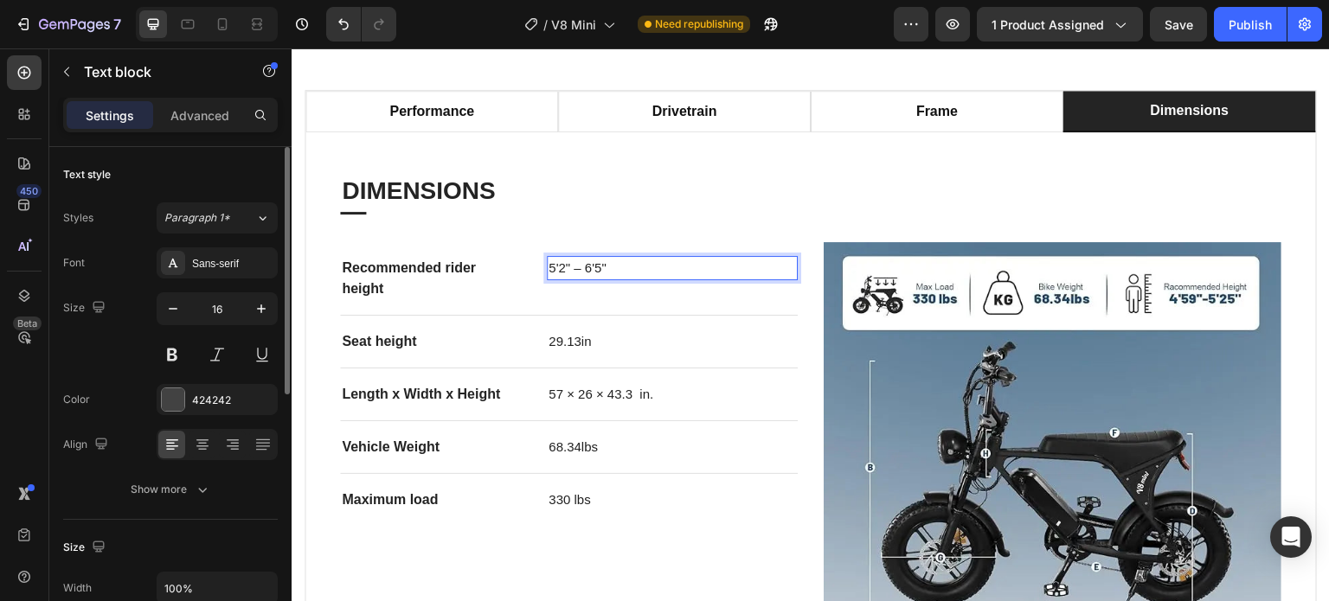
click at [551, 266] on span "5'2" – 6'5"" at bounding box center [577, 267] width 57 height 15
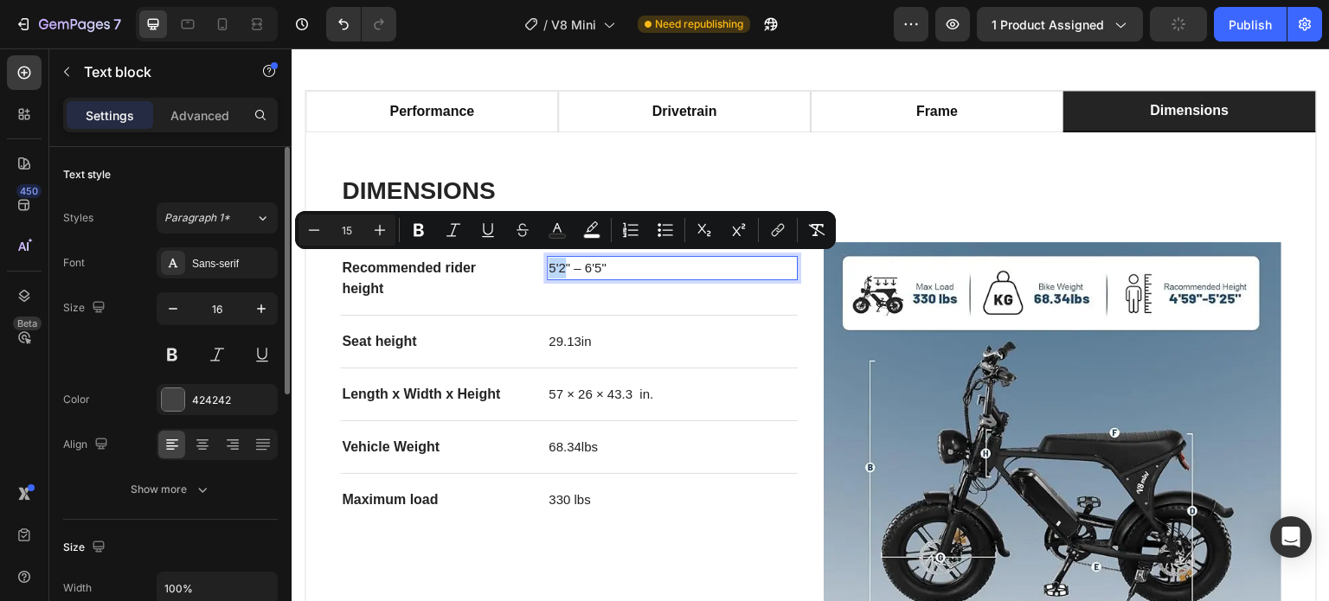
click at [551, 266] on span "5'2" – 6'5"" at bounding box center [577, 267] width 57 height 15
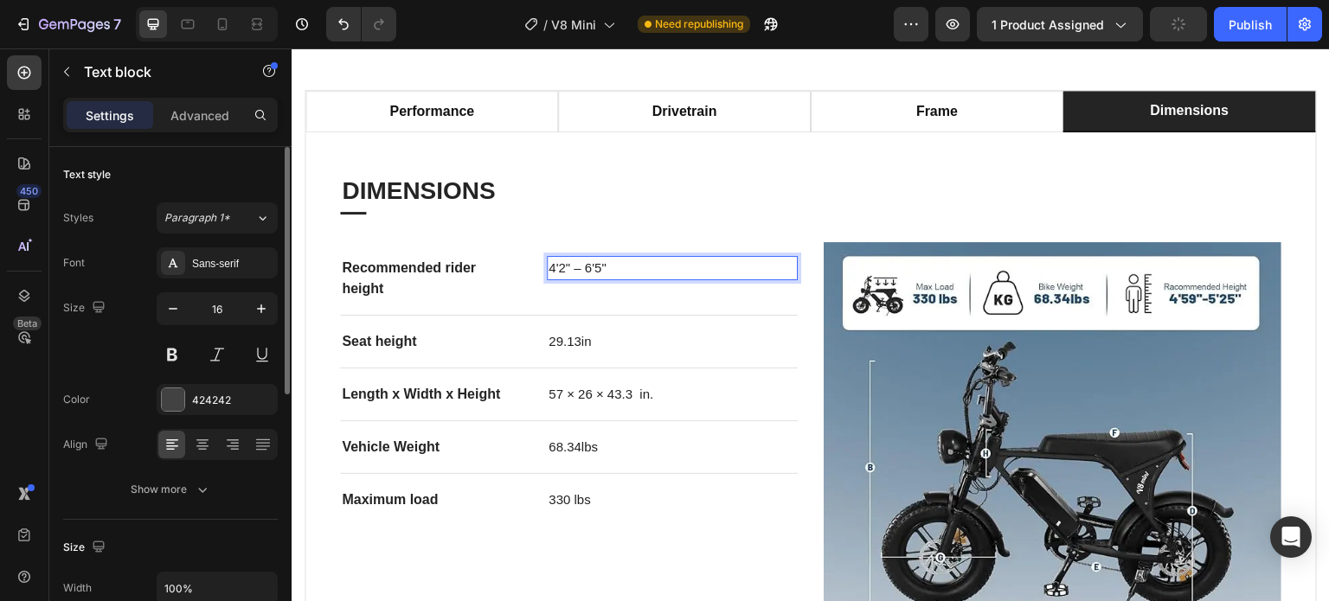
click at [565, 266] on span "4'2" – 6'5"" at bounding box center [577, 267] width 57 height 15
click at [596, 273] on span "4'59" – 6'5"" at bounding box center [581, 267] width 65 height 15
click at [610, 273] on span "4'59" – 5'5"" at bounding box center [581, 267] width 65 height 15
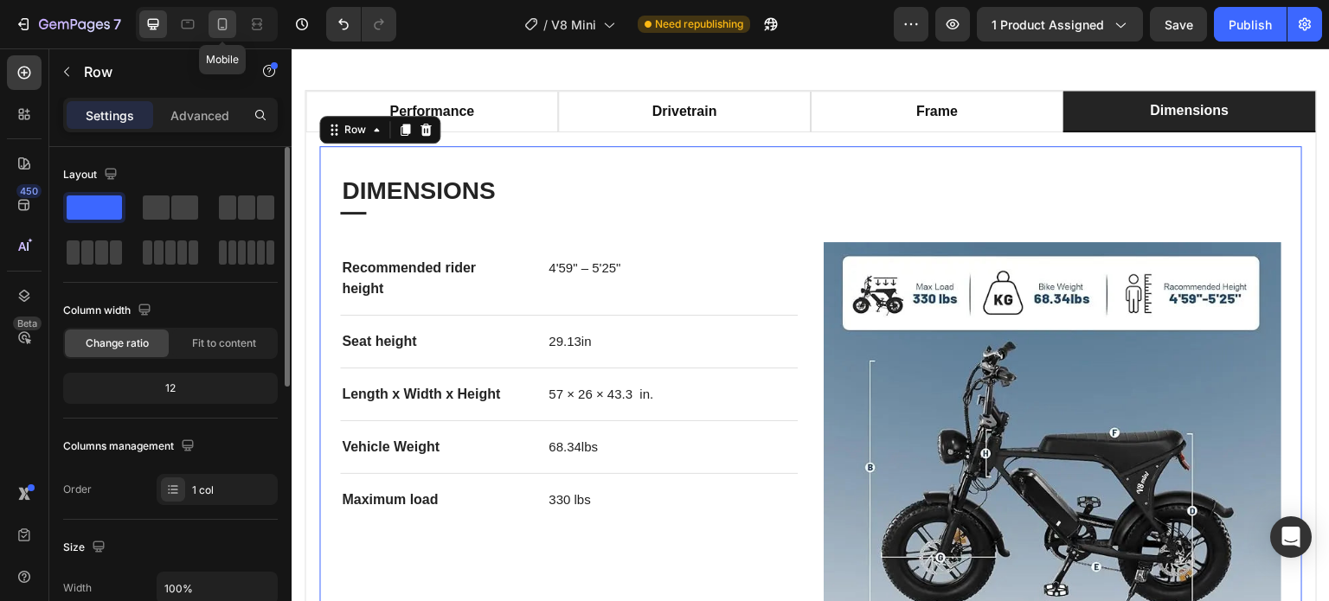
click at [220, 19] on icon at bounding box center [223, 24] width 10 height 12
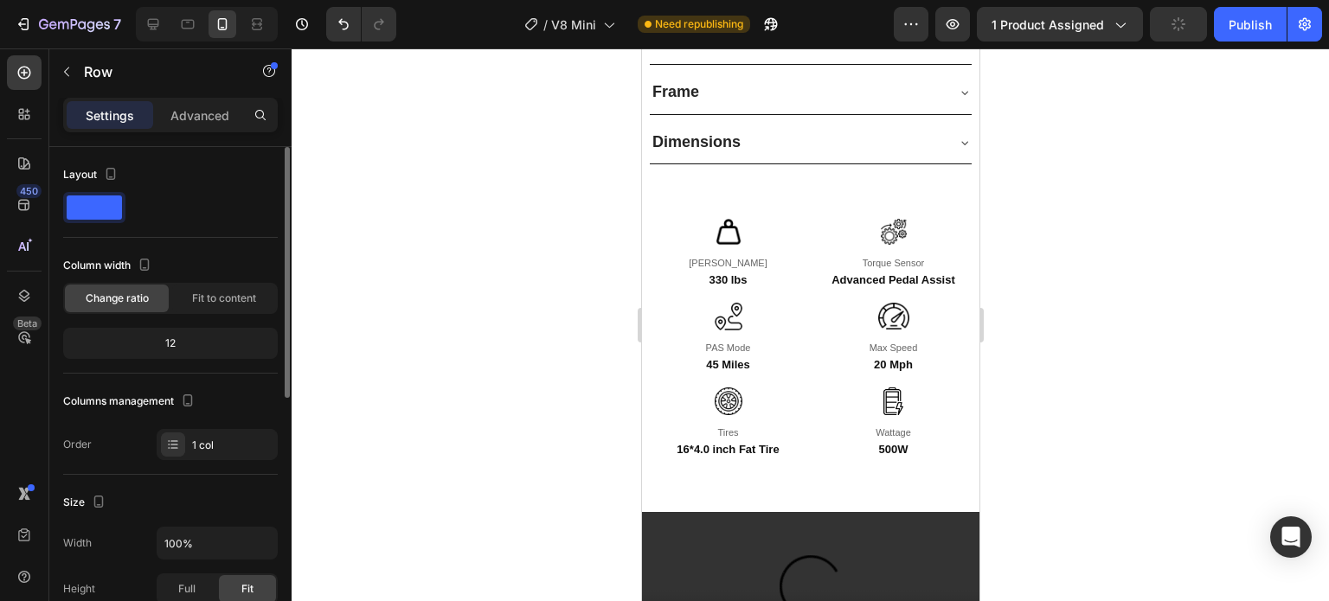
scroll to position [1634, 0]
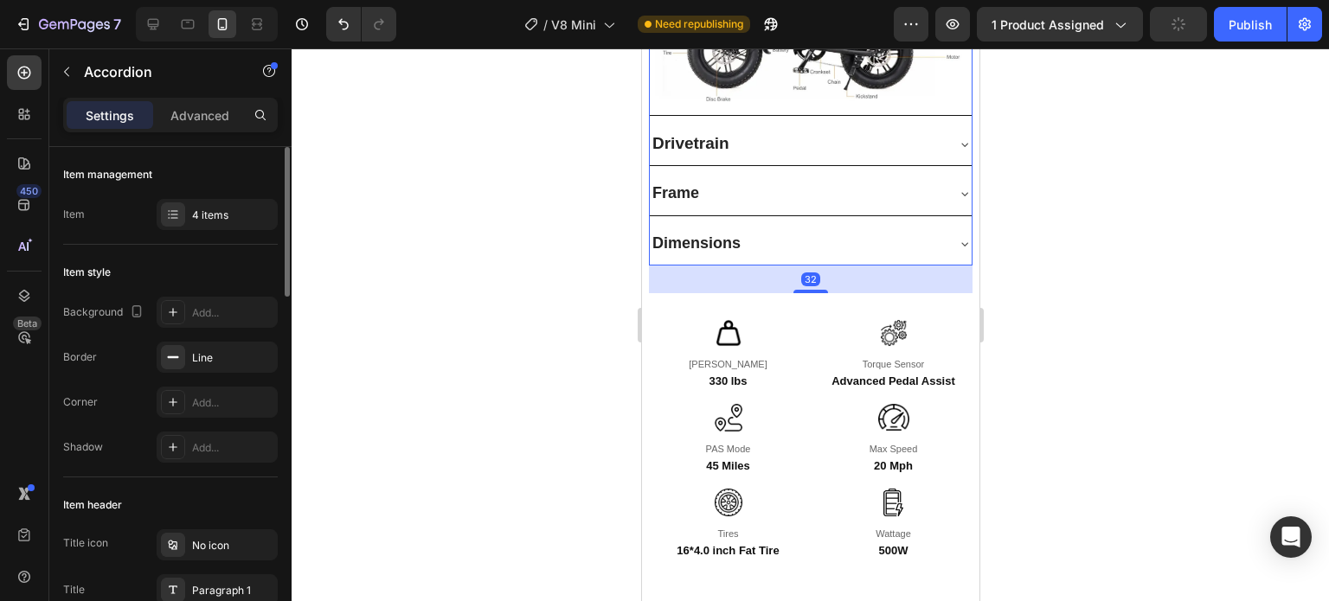
click at [824, 230] on div "Dimensions" at bounding box center [796, 244] width 294 height 28
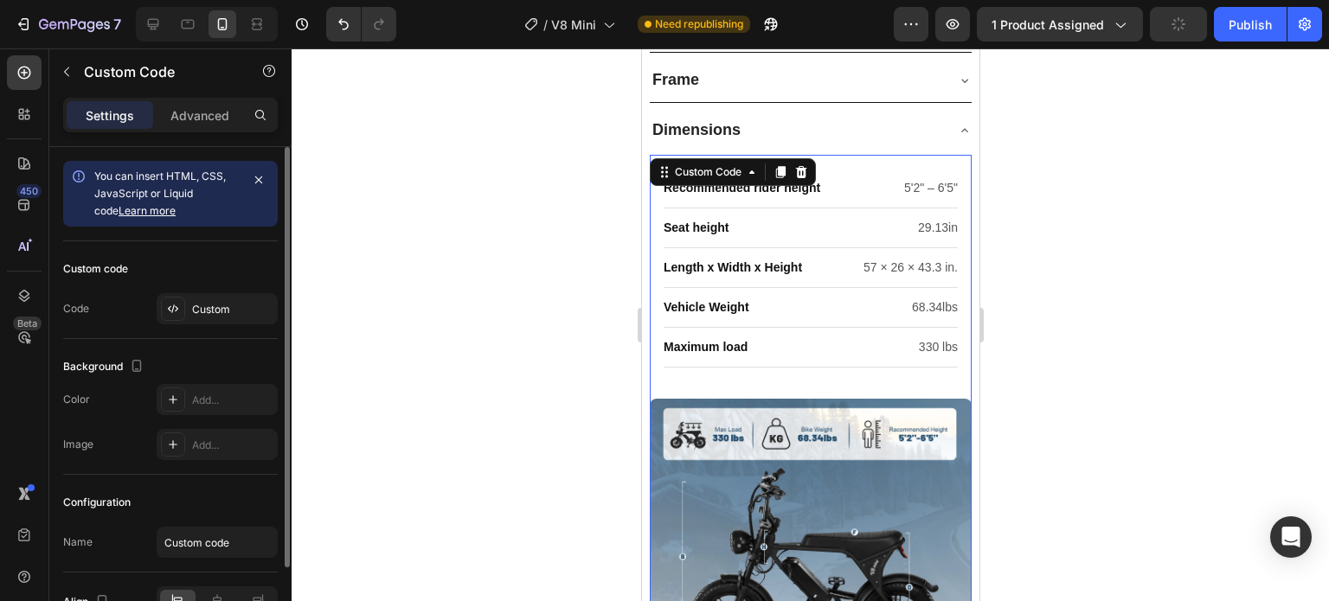
scroll to position [1758, 0]
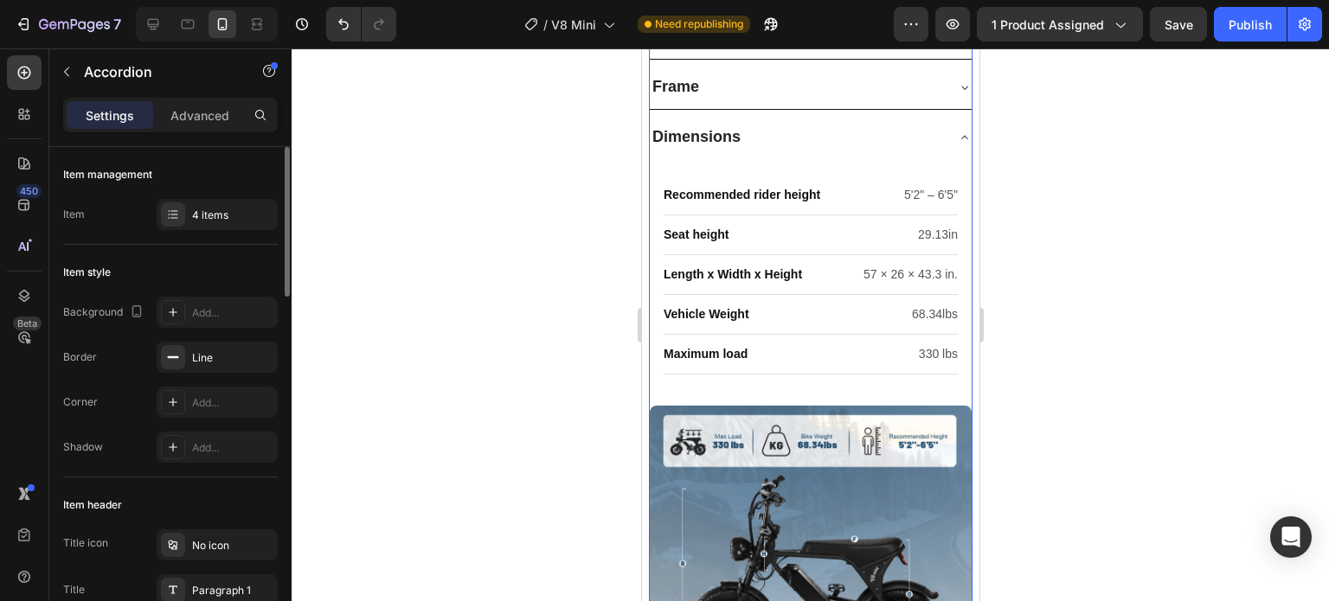
click at [932, 117] on div "Dimensions" at bounding box center [810, 138] width 322 height 42
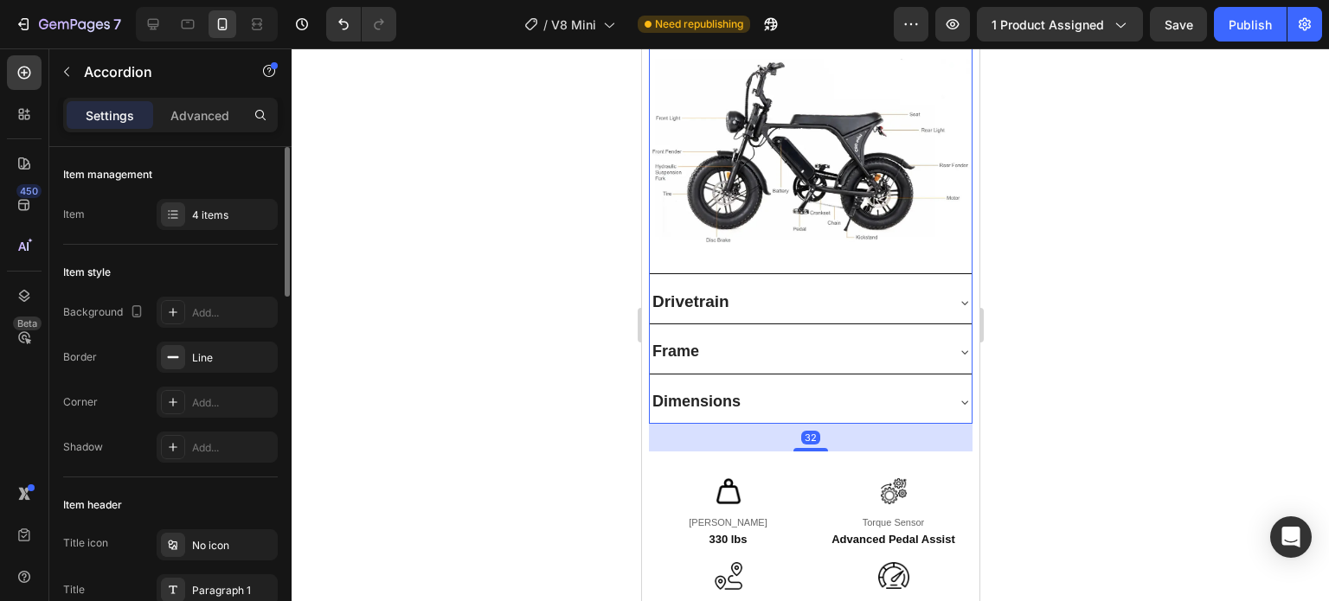
scroll to position [1467, 0]
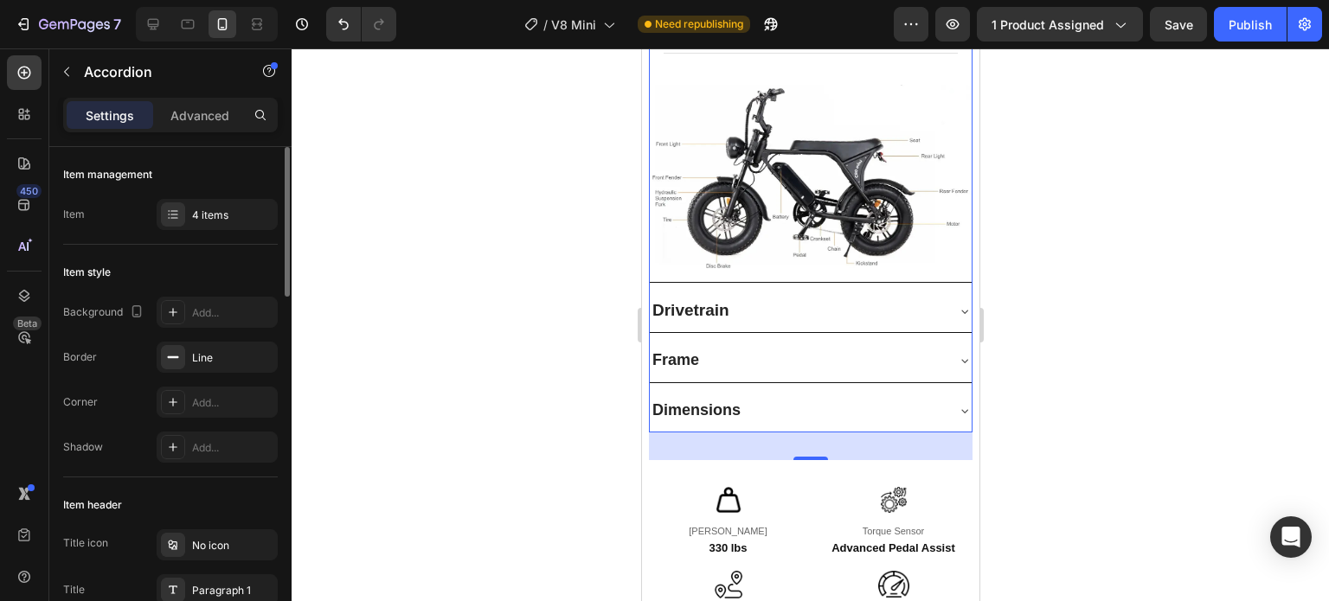
click at [957, 404] on icon at bounding box center [964, 411] width 14 height 14
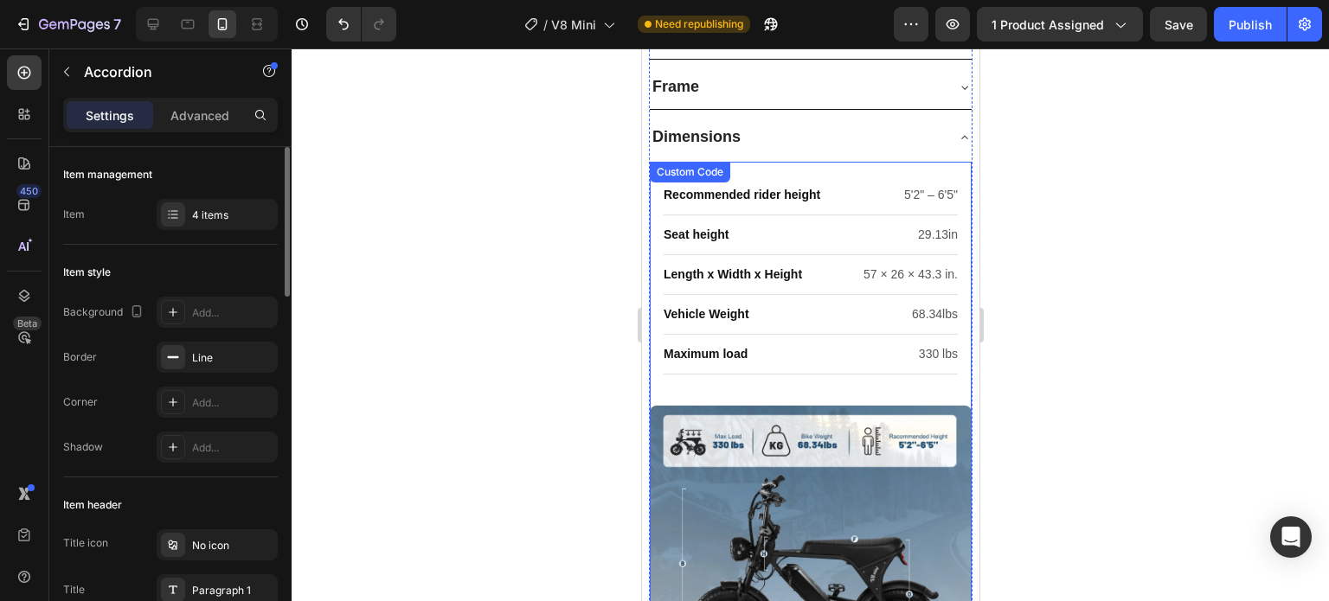
scroll to position [1851, 0]
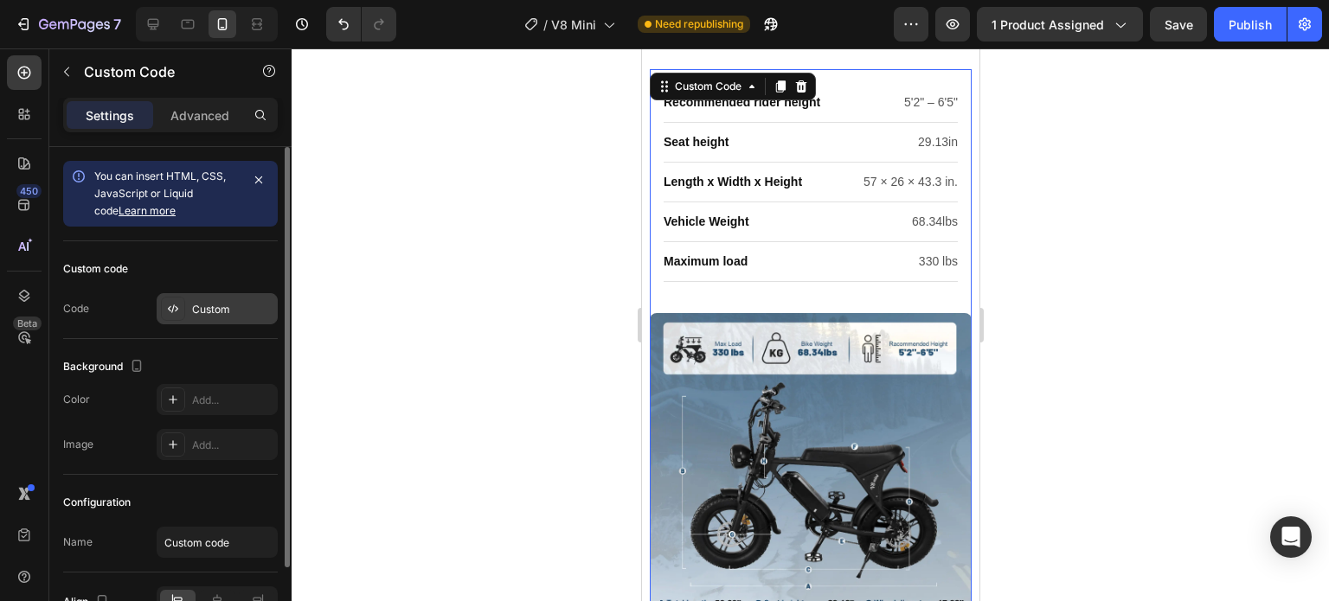
click at [214, 303] on div "Custom" at bounding box center [232, 310] width 81 height 16
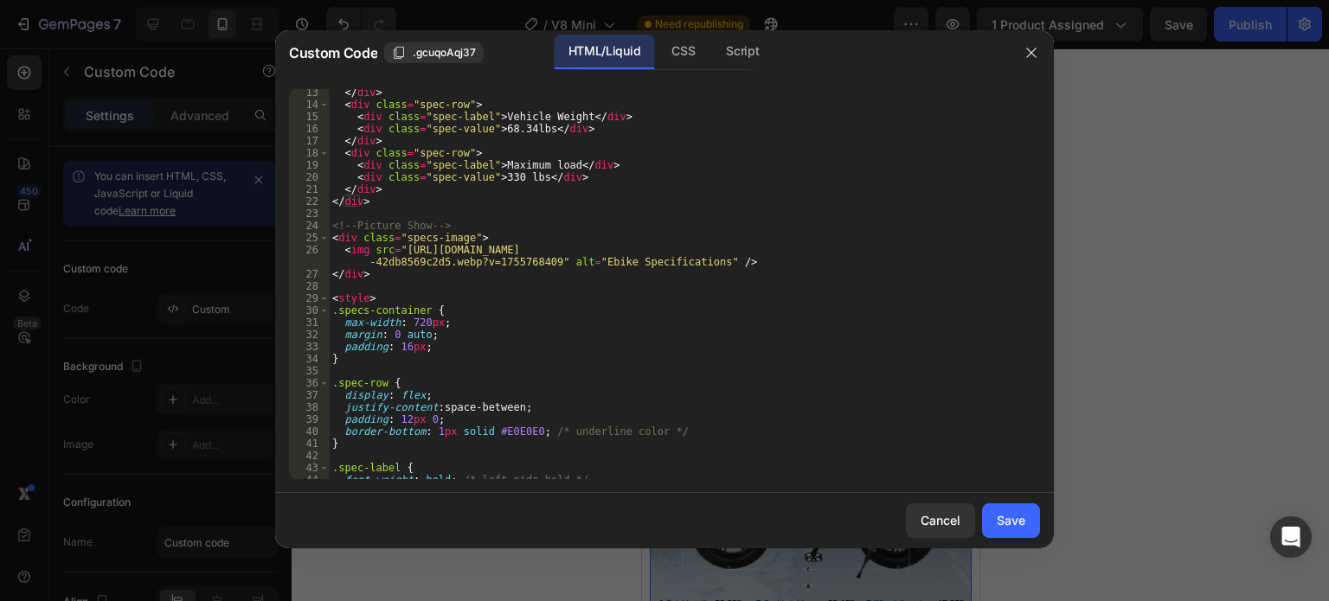
scroll to position [148, 0]
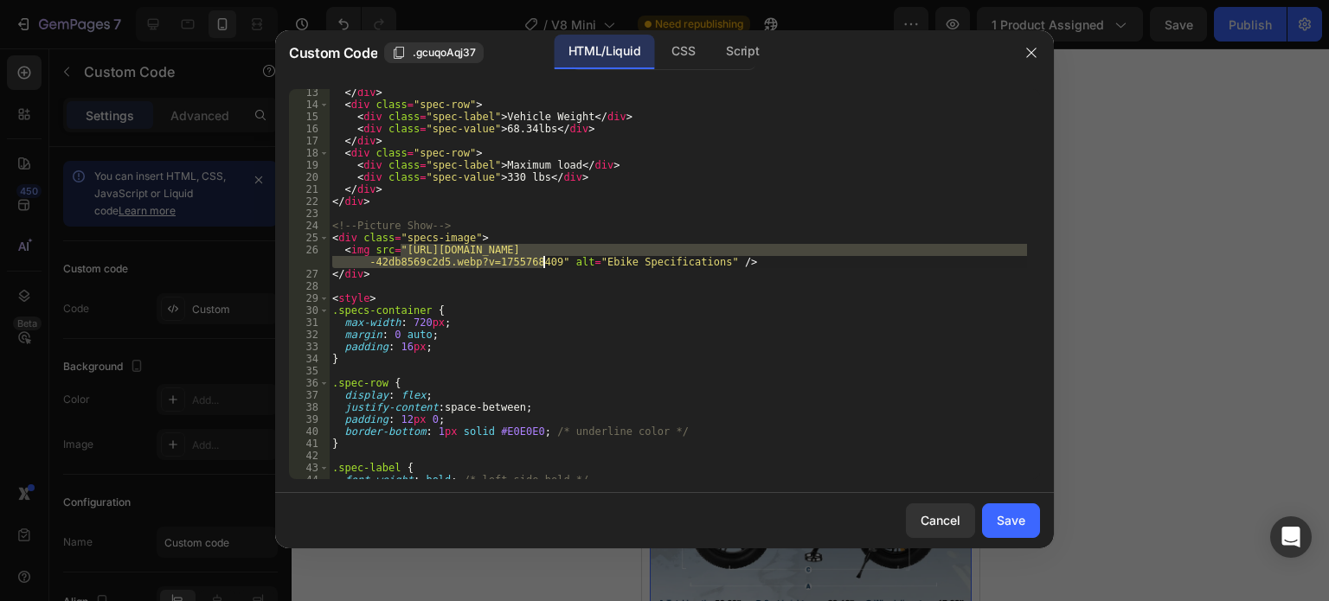
drag, startPoint x: 401, startPoint y: 248, endPoint x: 538, endPoint y: 266, distance: 137.8
click at [538, 266] on div "</ div > < div class = "spec-row" > < div class = "spec-label" > Vehicle Weight…" at bounding box center [678, 294] width 698 height 414
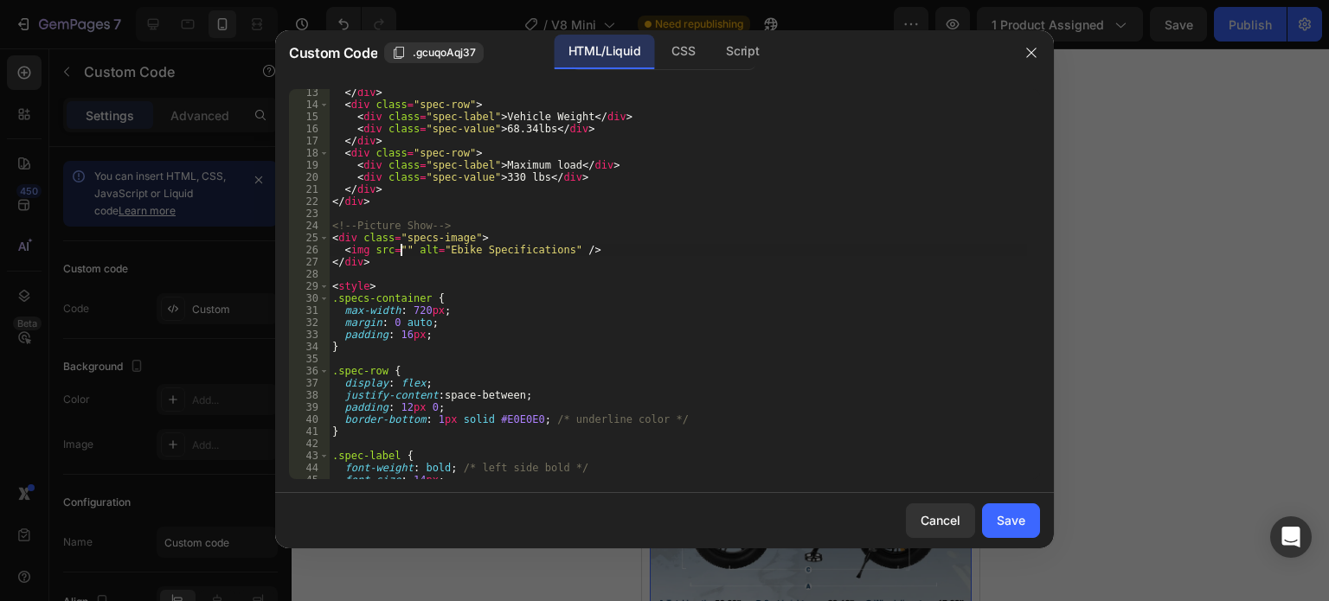
paste textarea "[URL][DOMAIN_NAME]"
type textarea "<img src="[URL][DOMAIN_NAME]" alt="Ebike Specifications" />"
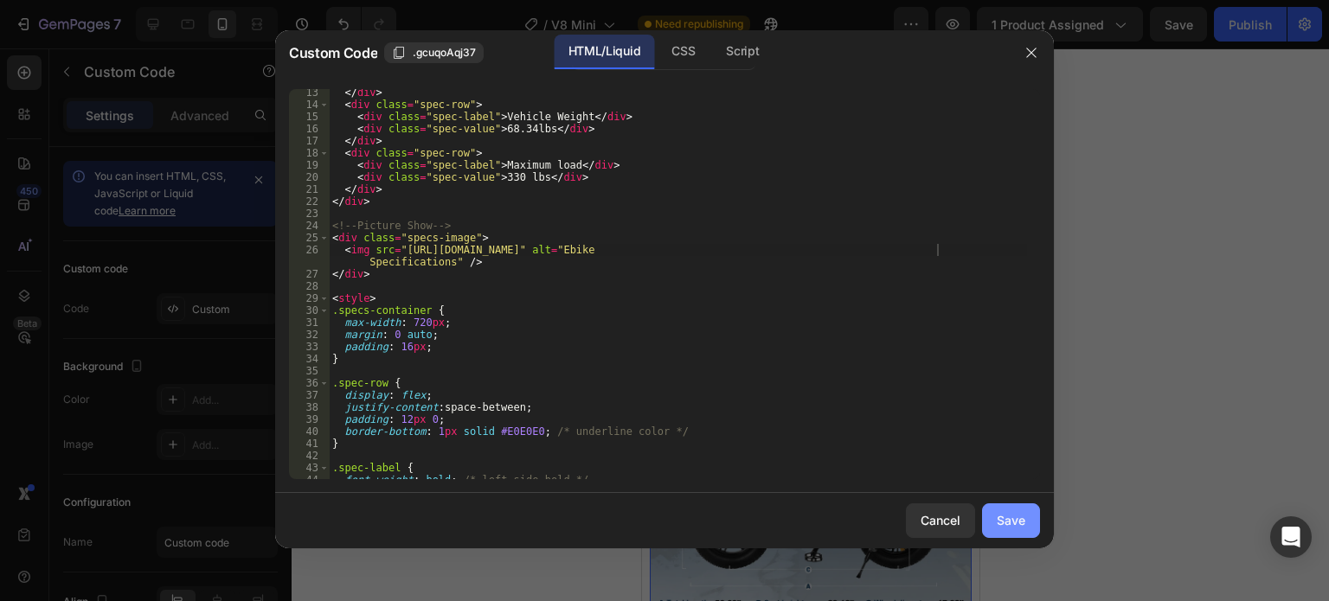
click at [1003, 522] on div "Save" at bounding box center [1011, 520] width 29 height 18
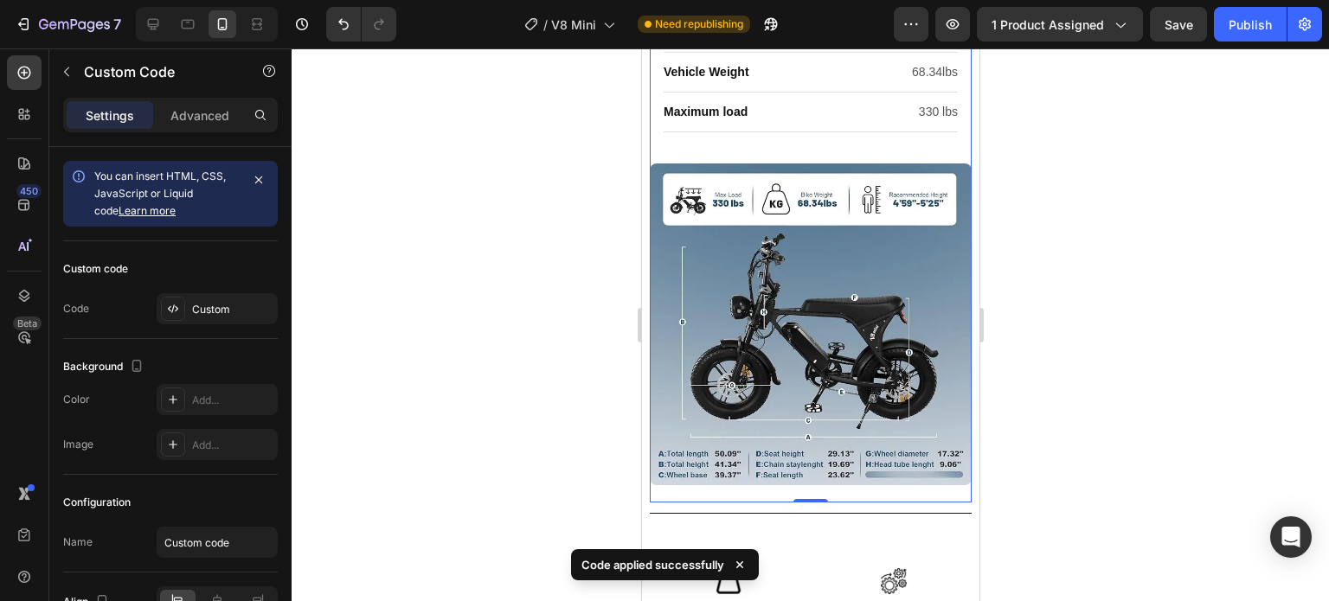
scroll to position [2002, 0]
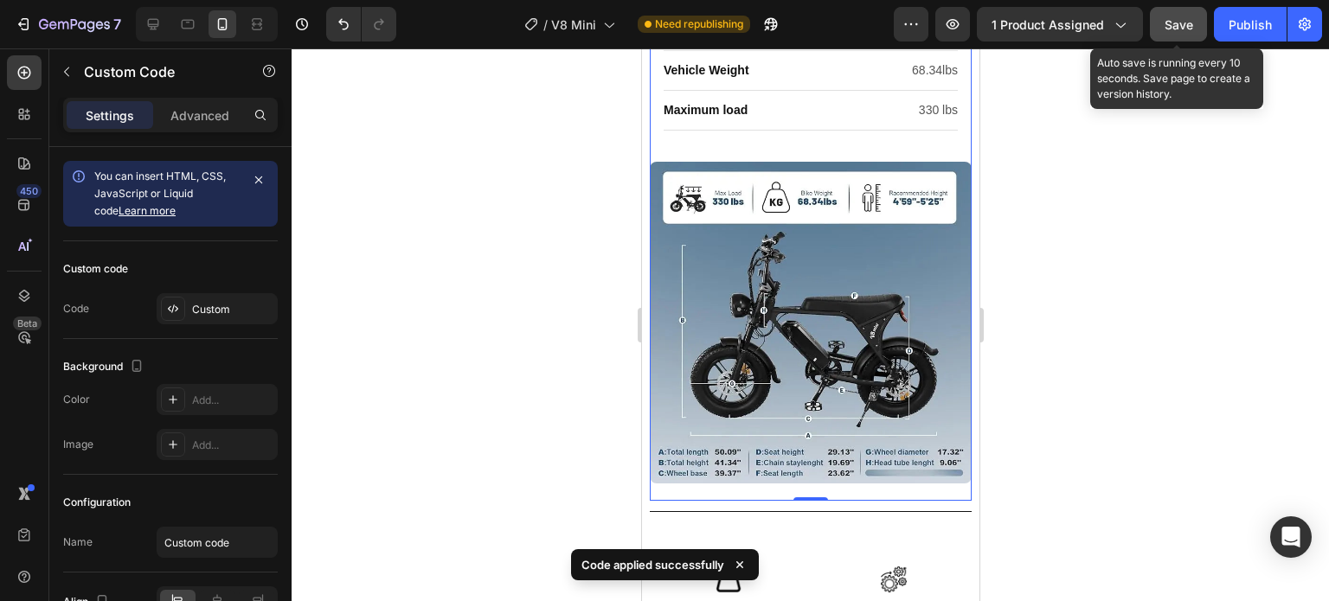
click at [1170, 20] on span "Save" at bounding box center [1179, 24] width 29 height 15
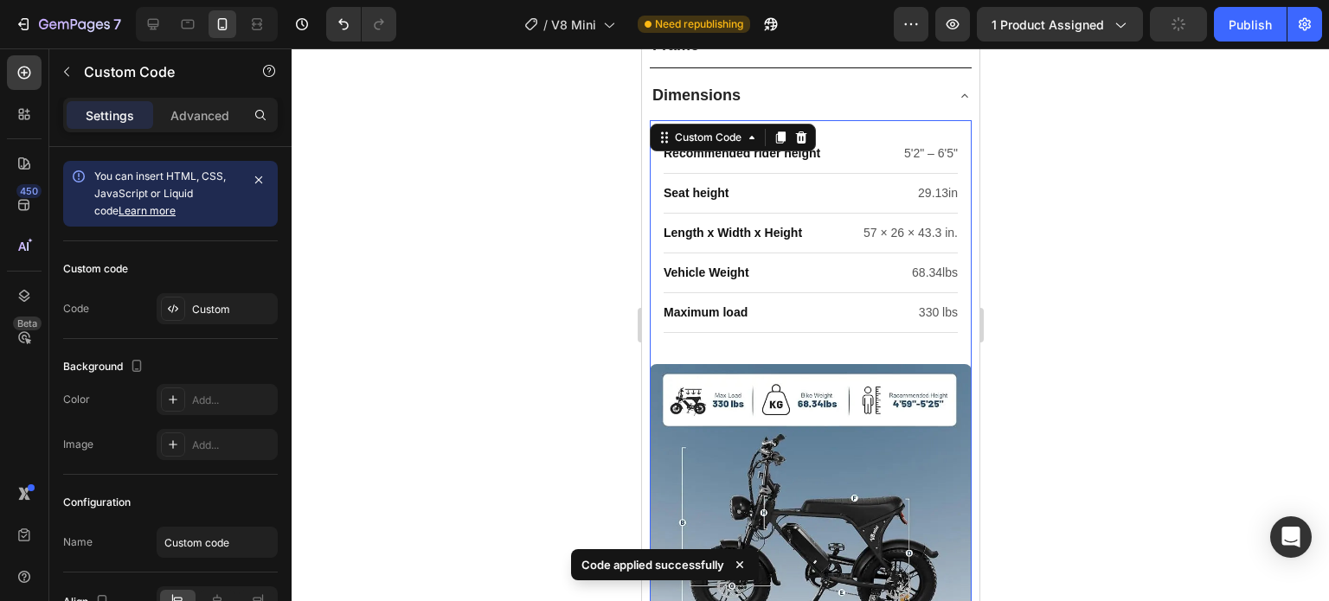
scroll to position [1774, 0]
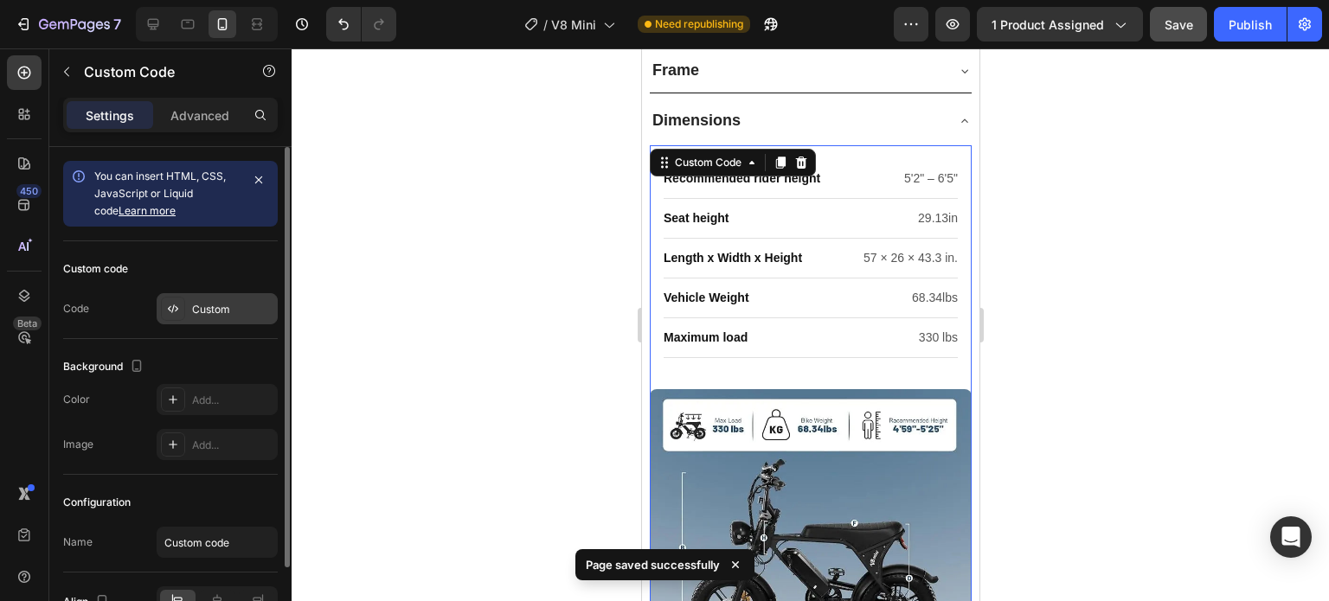
click at [265, 303] on div "Custom" at bounding box center [232, 310] width 81 height 16
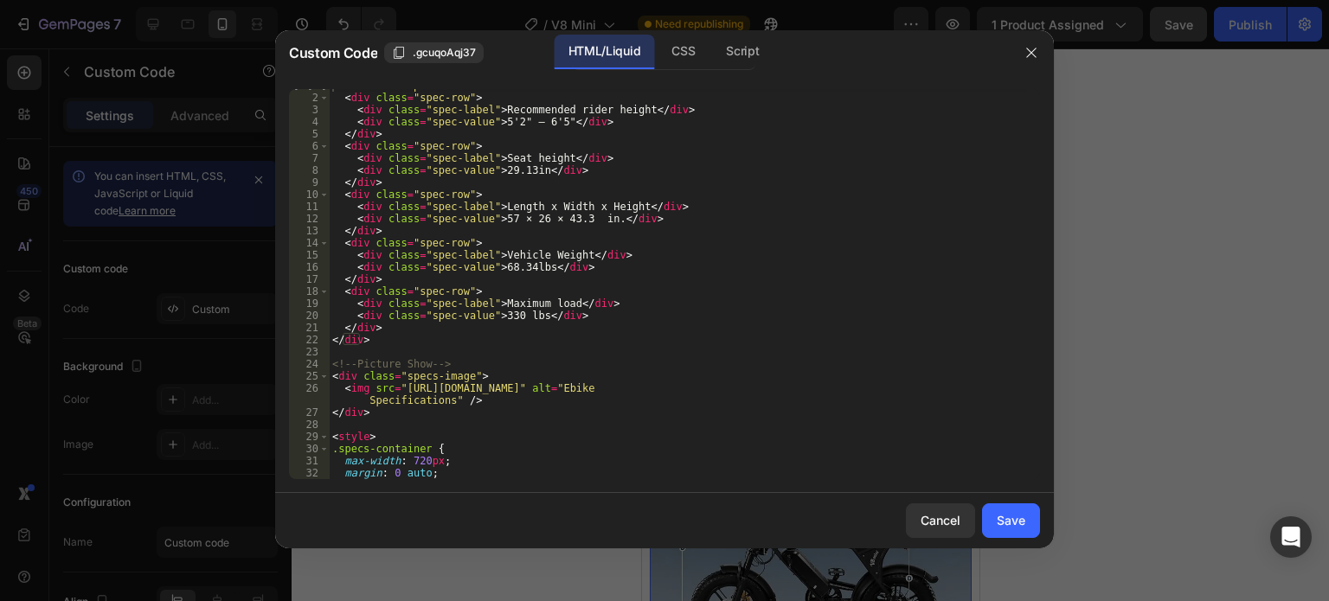
scroll to position [0, 0]
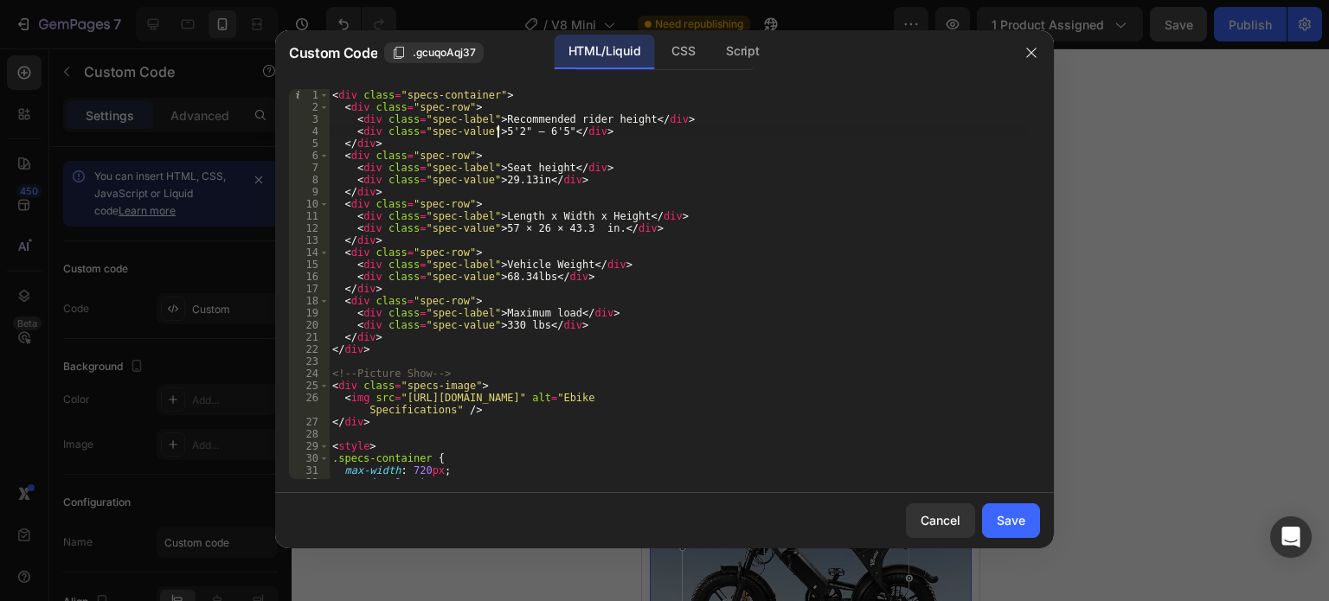
click at [497, 128] on div "< div class = "specs-container" > < div class = "spec-row" > < div class = "spe…" at bounding box center [678, 296] width 698 height 414
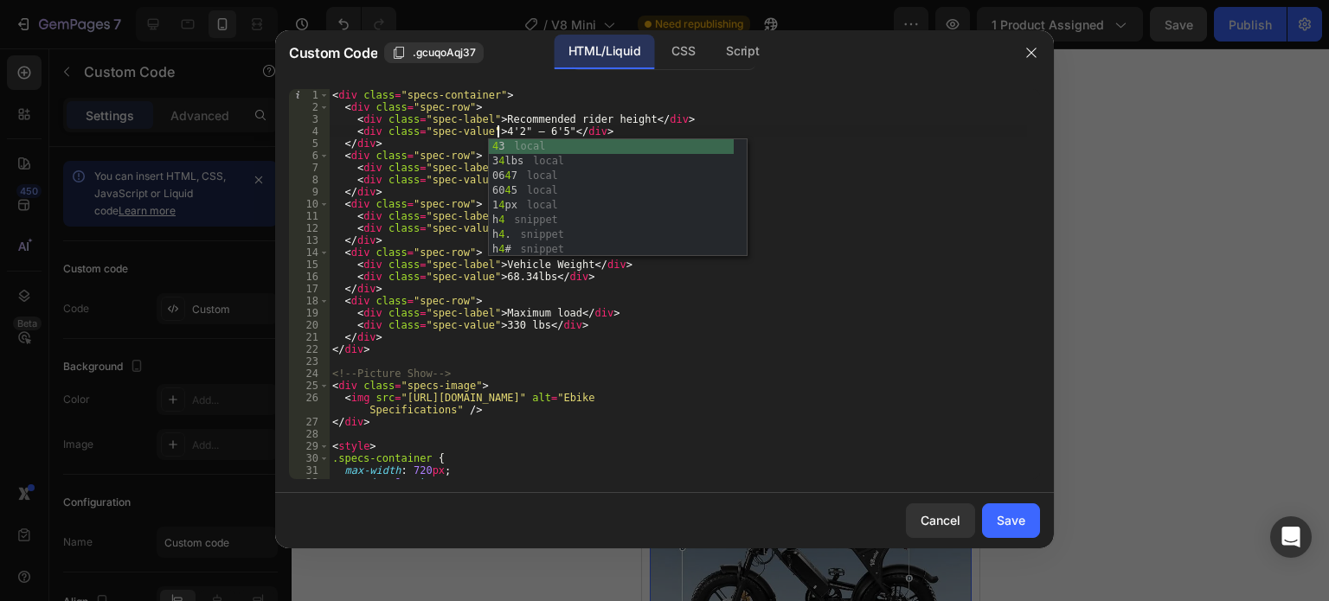
scroll to position [0, 14]
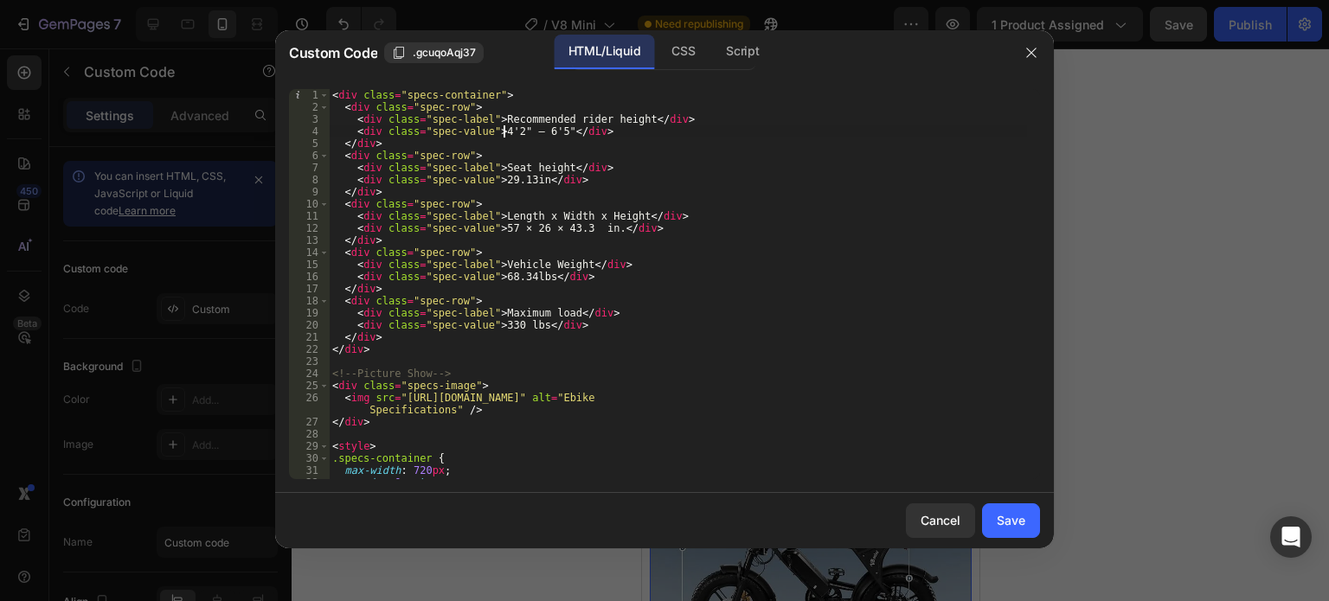
click at [505, 130] on div "< div class = "specs-container" > < div class = "spec-row" > < div class = "spe…" at bounding box center [678, 296] width 698 height 414
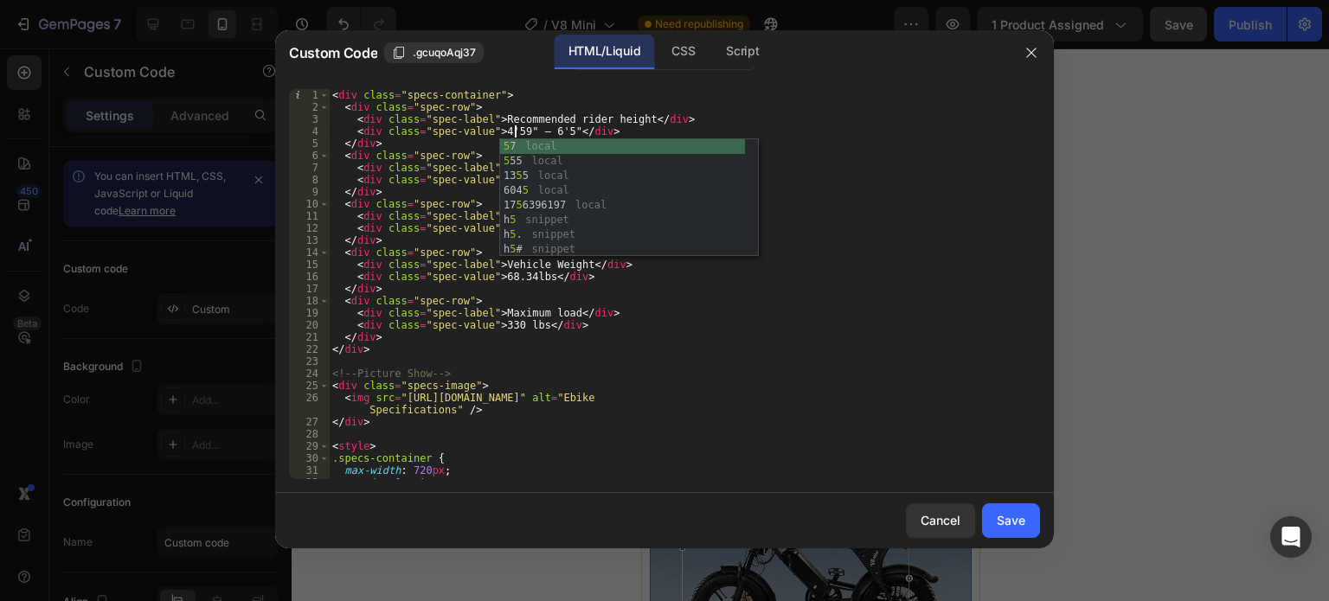
scroll to position [0, 15]
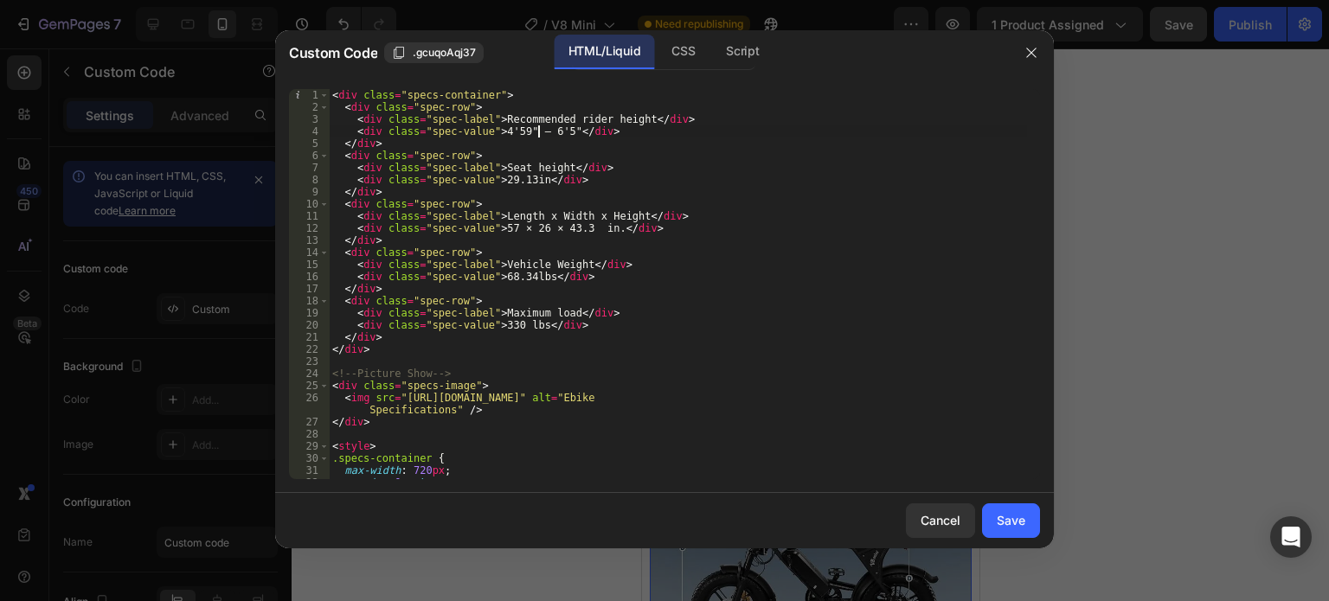
click at [541, 129] on div "< div class = "specs-container" > < div class = "spec-row" > < div class = "spe…" at bounding box center [678, 296] width 698 height 414
click at [543, 131] on div "< div class = "specs-container" > < div class = "spec-row" > < div class = "spe…" at bounding box center [678, 296] width 698 height 414
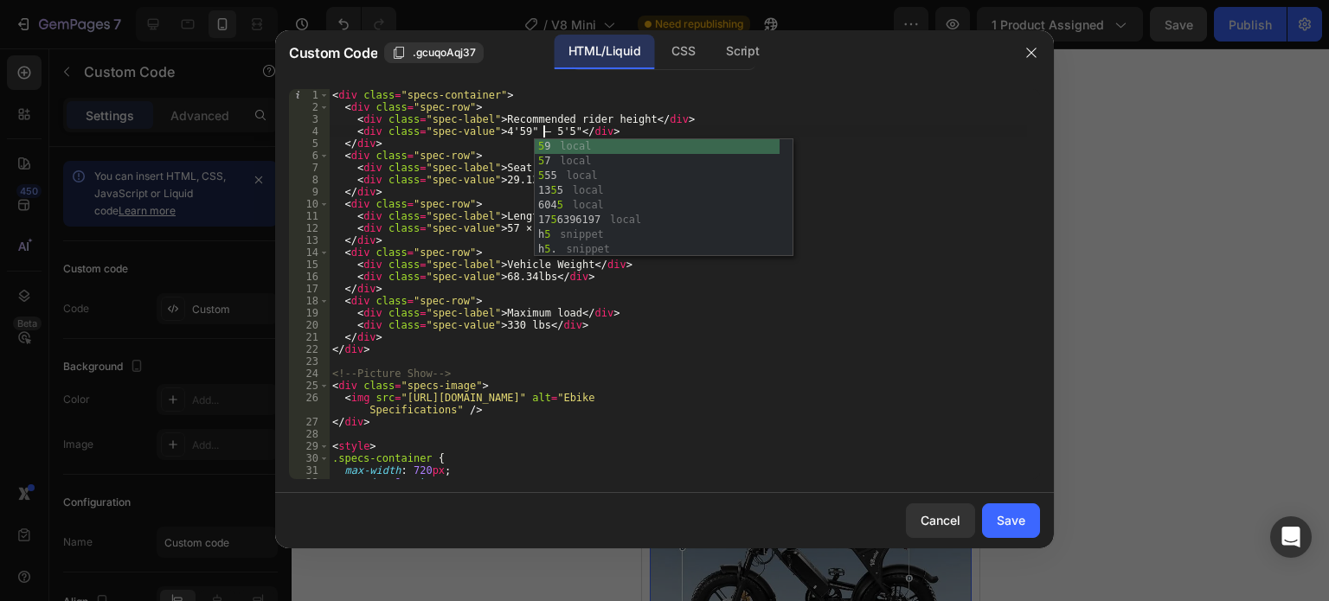
scroll to position [0, 17]
click at [547, 130] on div "< div class = "specs-container" > < div class = "spec-row" > < div class = "spe…" at bounding box center [678, 296] width 698 height 414
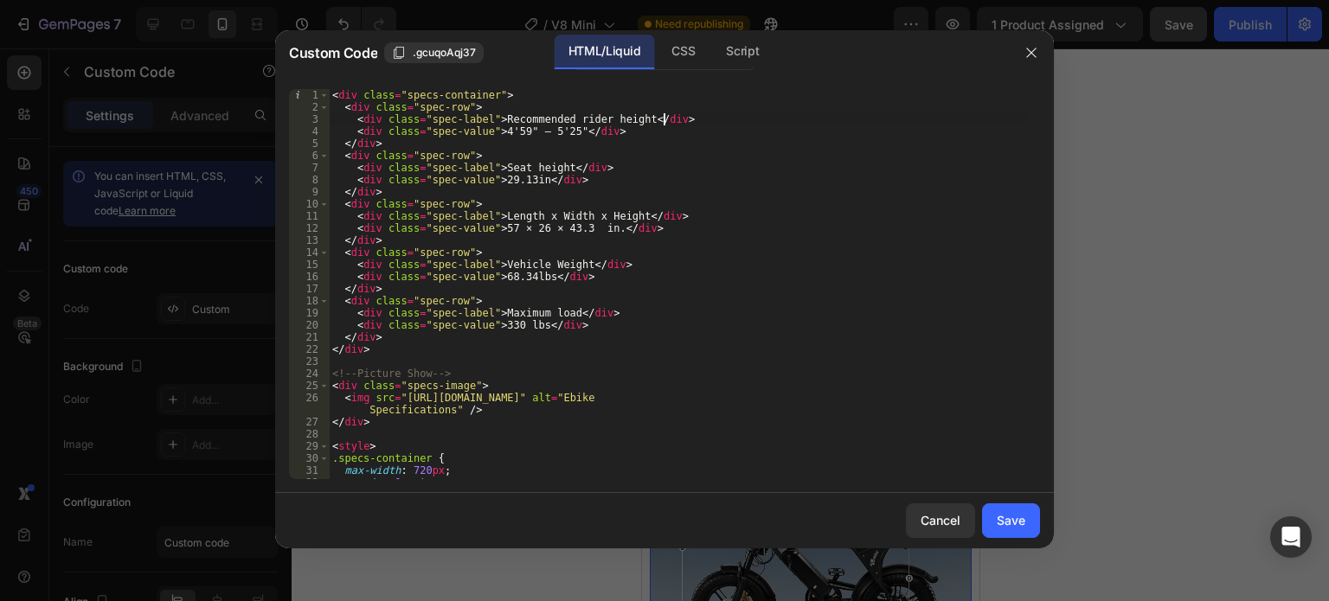
click at [891, 115] on div "< div class = "specs-container" > < div class = "spec-row" > < div class = "spe…" at bounding box center [678, 296] width 698 height 414
type textarea "<div class="spec-label">Recommended rider height</div>"
click at [1024, 519] on div "Save" at bounding box center [1011, 520] width 29 height 18
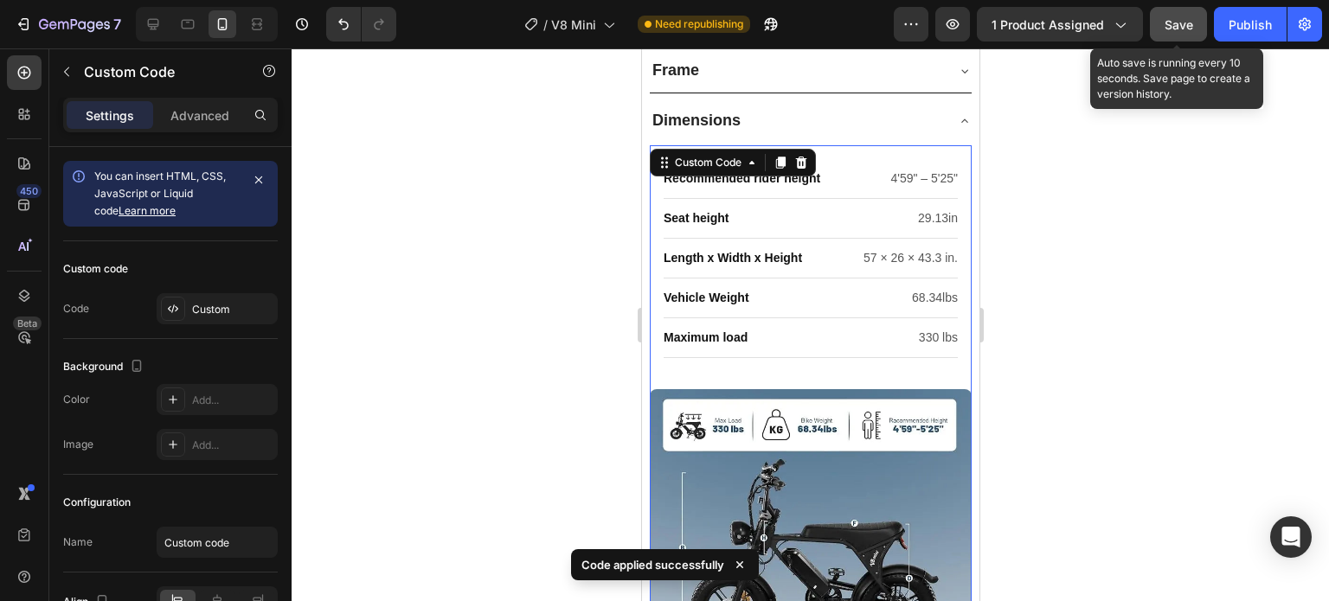
click at [1196, 35] on button "Save" at bounding box center [1178, 24] width 57 height 35
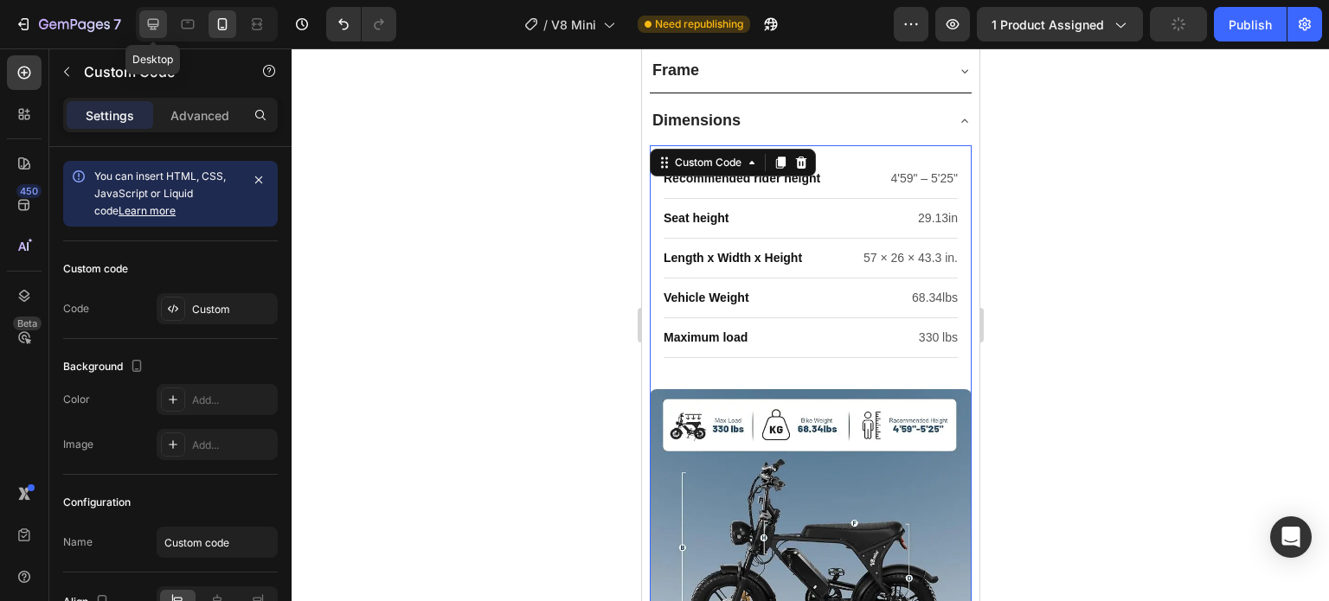
click at [142, 23] on div at bounding box center [153, 24] width 28 height 28
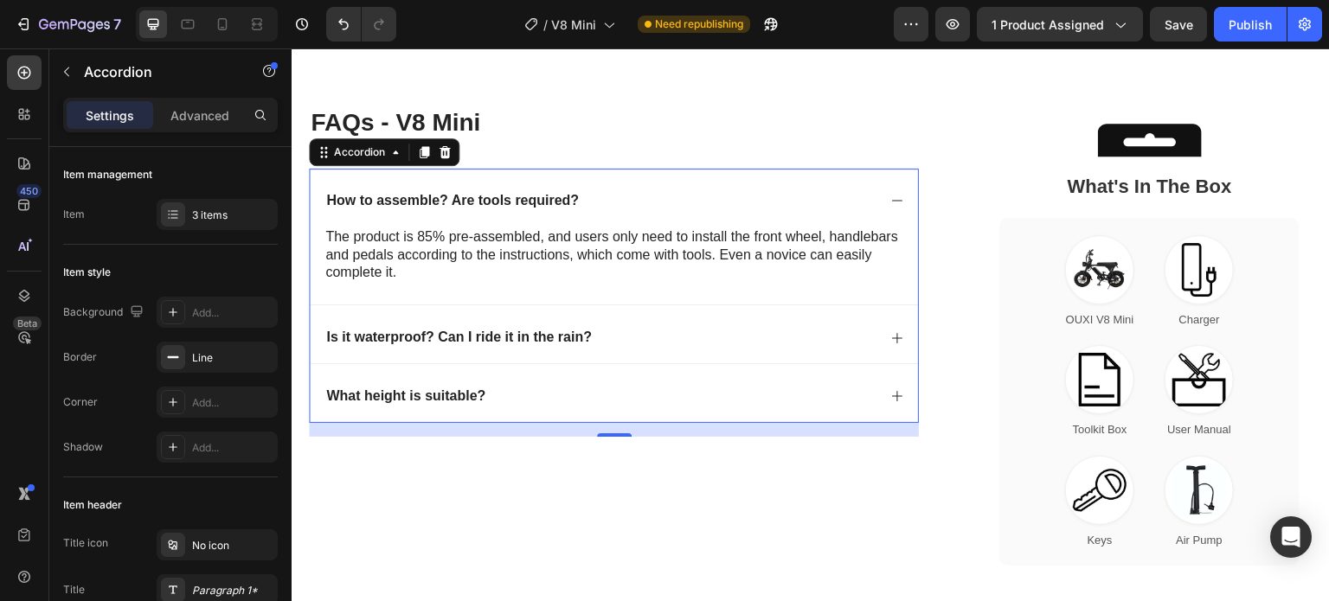
scroll to position [4134, 0]
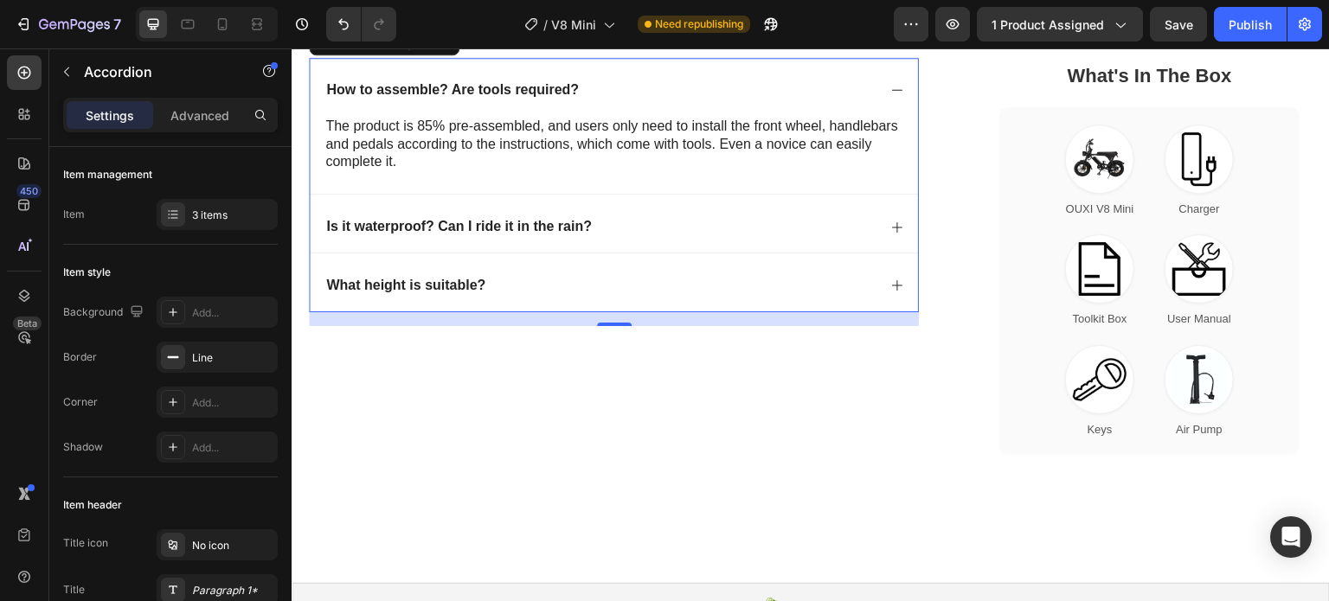
click at [787, 270] on div "What height is suitable?" at bounding box center [614, 282] width 608 height 58
click at [787, 274] on div "What height is suitable?" at bounding box center [600, 285] width 553 height 23
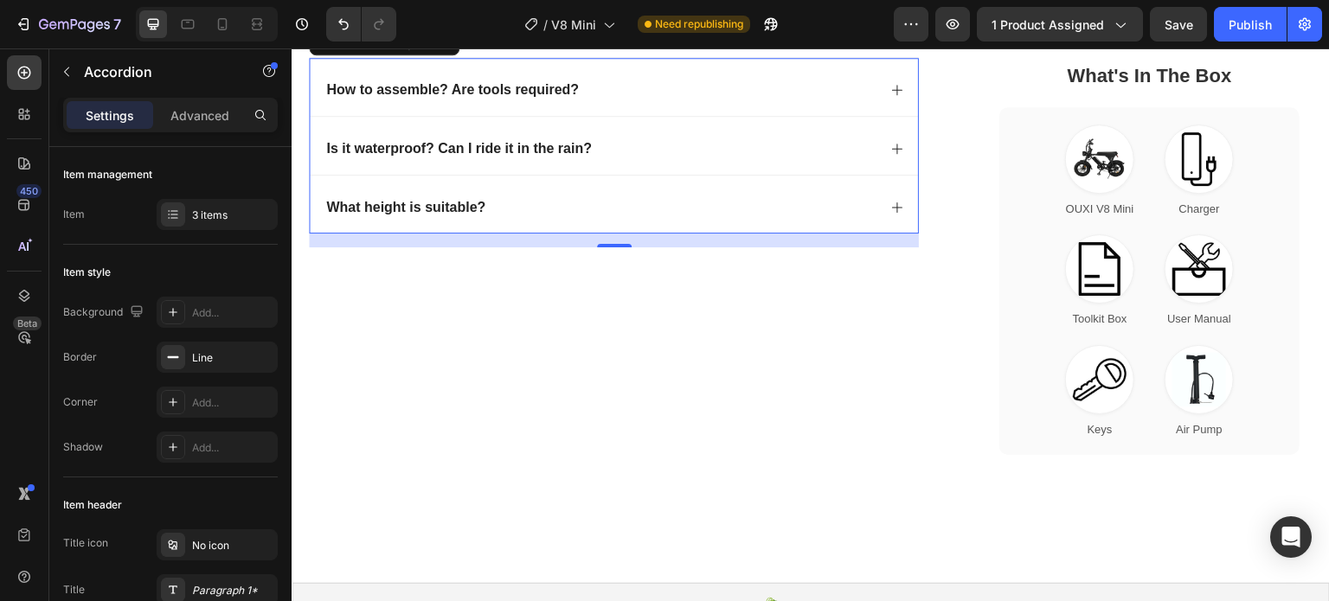
click at [787, 270] on div "FAQs - V8 Mini Heading How to assemble? Are tools required? The product is 85% …" at bounding box center [634, 234] width 651 height 478
click at [814, 203] on div "What height is suitable?" at bounding box center [600, 207] width 553 height 23
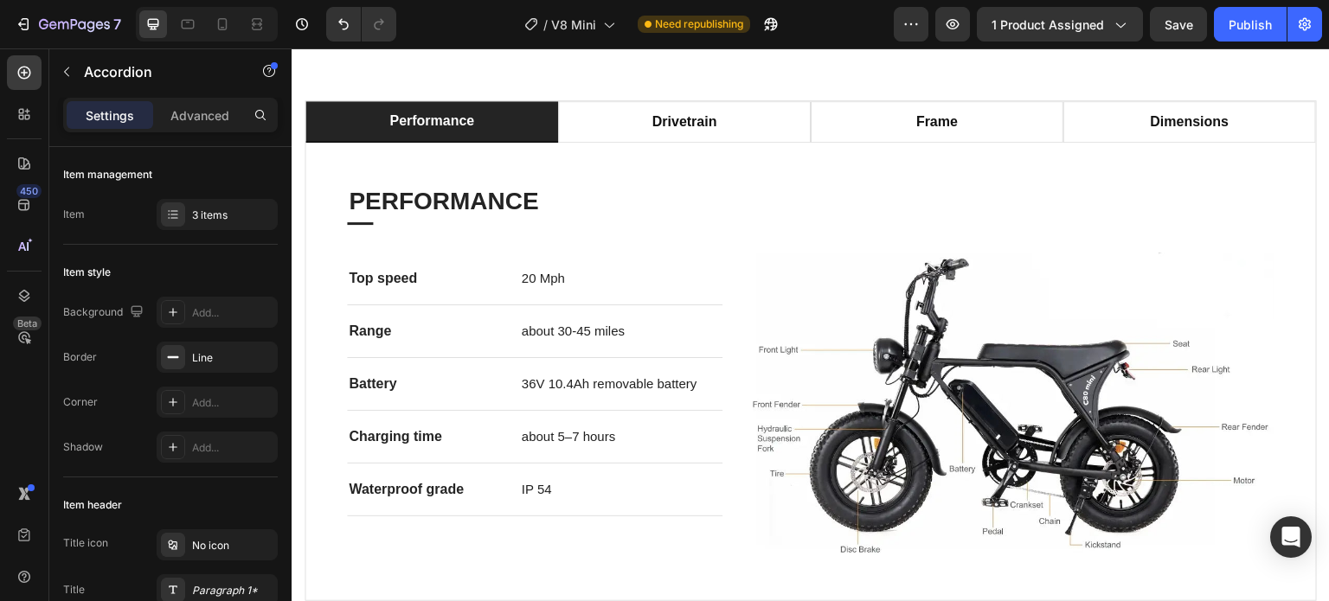
scroll to position [931, 0]
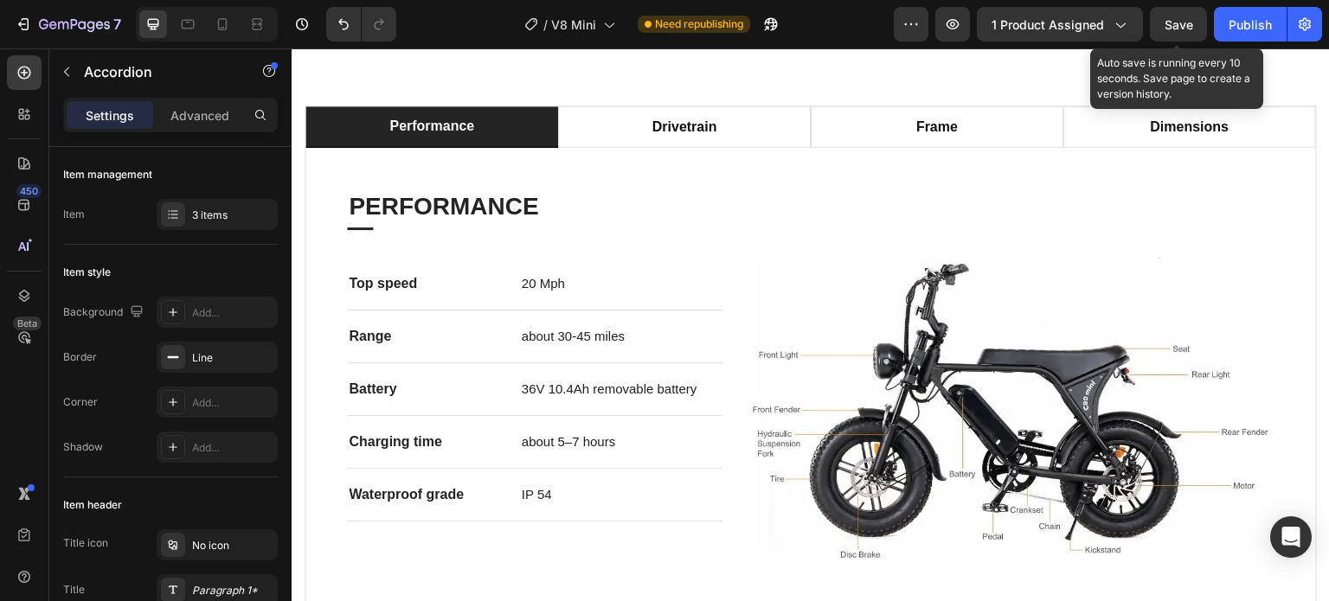
click at [1174, 7] on button "Save" at bounding box center [1178, 24] width 57 height 35
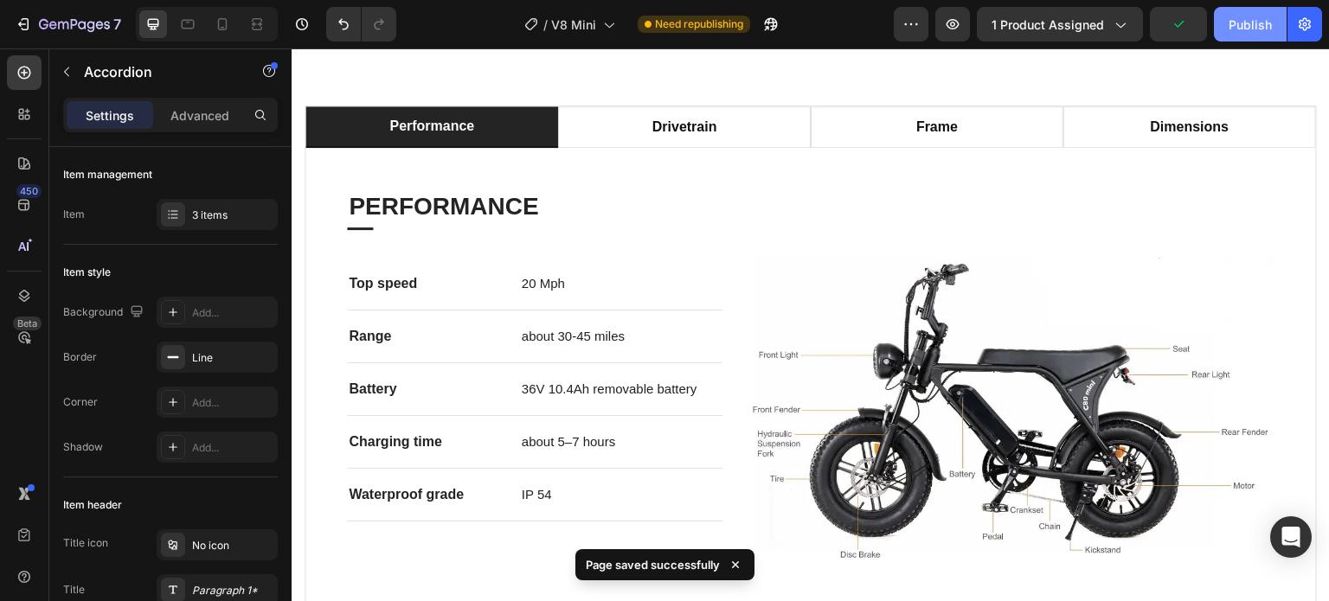
click at [1249, 33] on div "Publish" at bounding box center [1250, 25] width 43 height 18
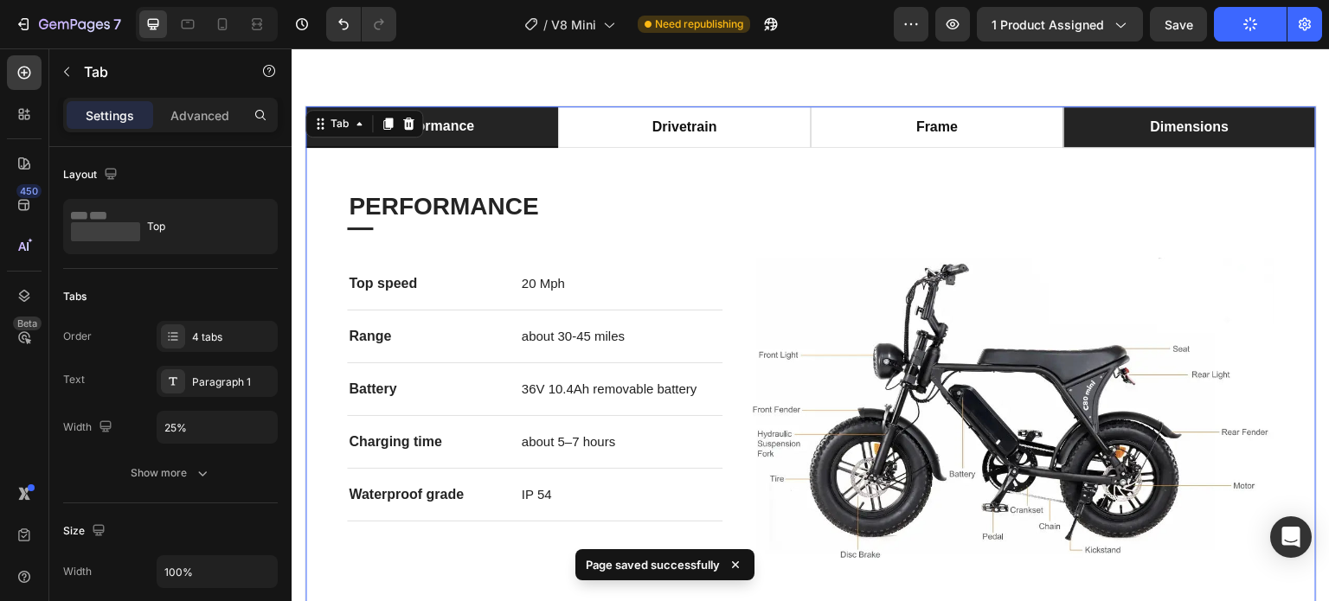
click at [1105, 124] on li "dimensions" at bounding box center [1189, 127] width 253 height 42
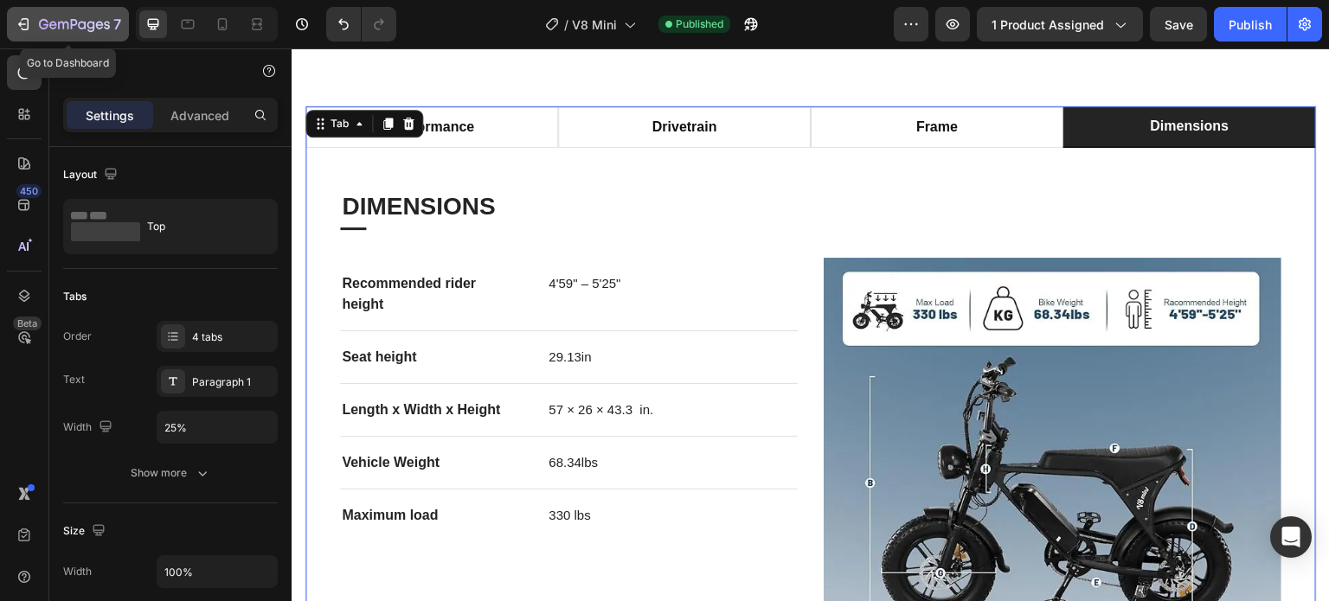
click at [55, 22] on icon "button" at bounding box center [74, 25] width 71 height 15
